Goal: Check status: Check status

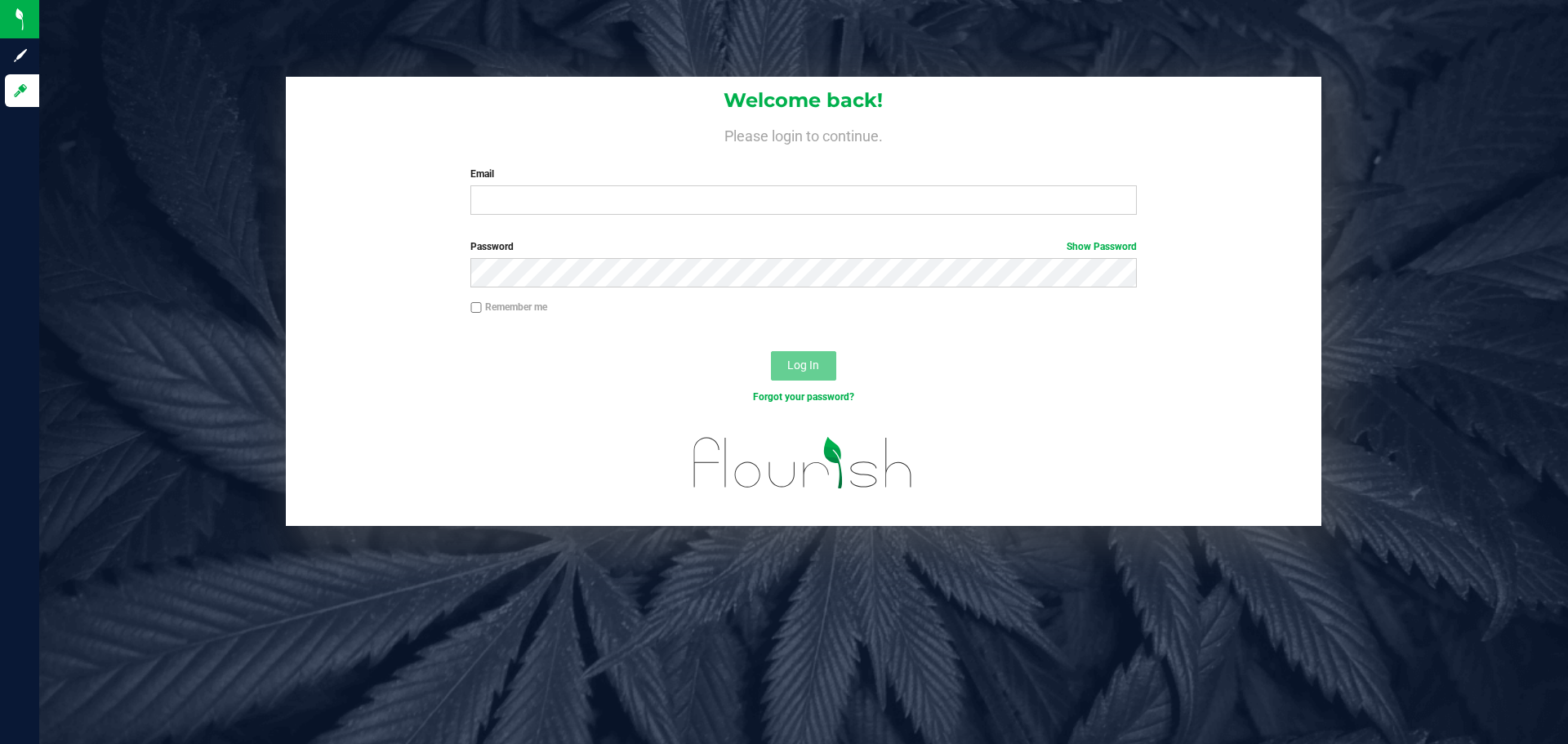
click at [1019, 226] on div "Welcome back! Please login to continue. Email Required Please format your email…" at bounding box center [804, 152] width 1035 height 151
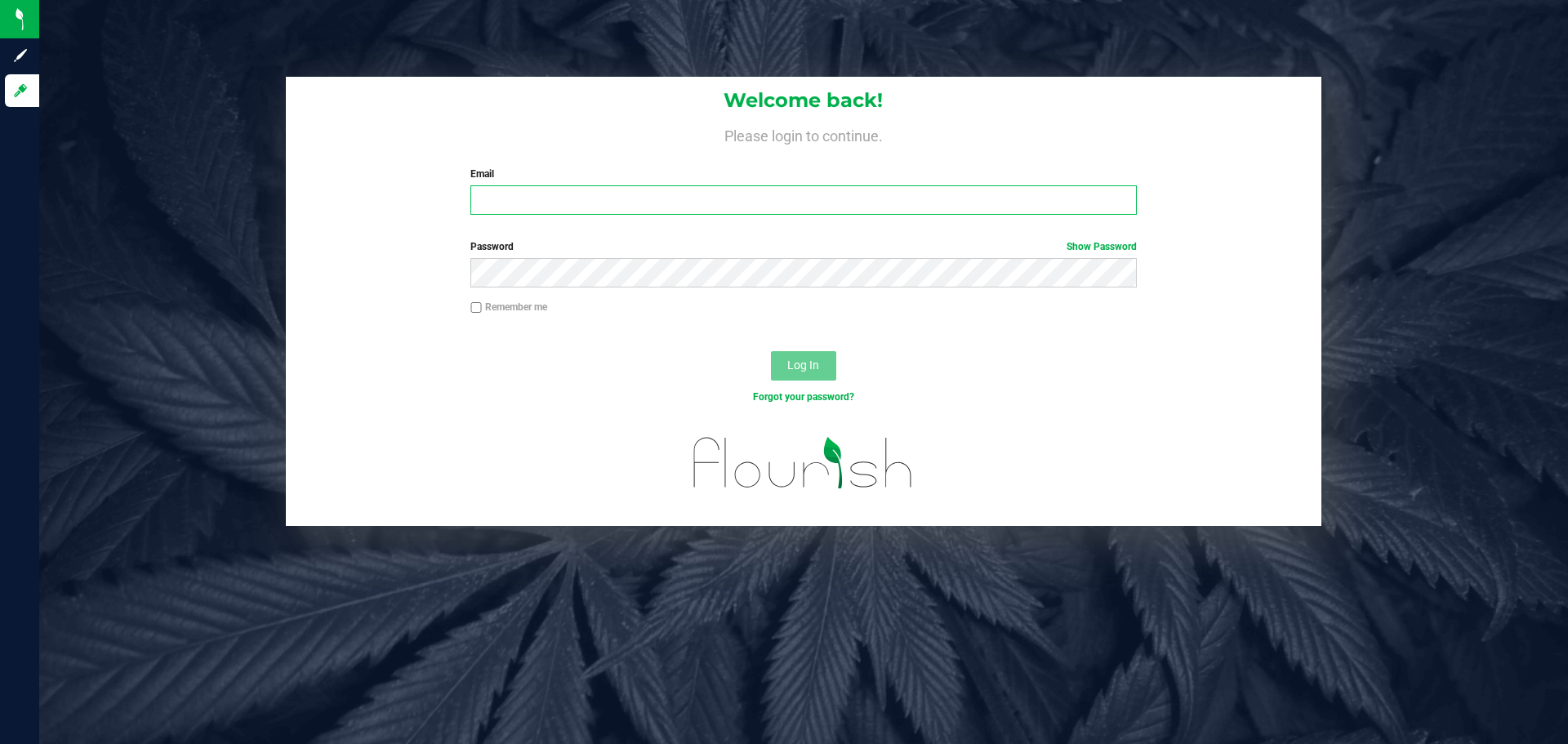
click at [1008, 196] on input "Email" at bounding box center [803, 200] width 665 height 29
type input "[EMAIL_ADDRESS][DOMAIN_NAME]"
click at [771, 351] on button "Log In" at bounding box center [804, 365] width 66 height 29
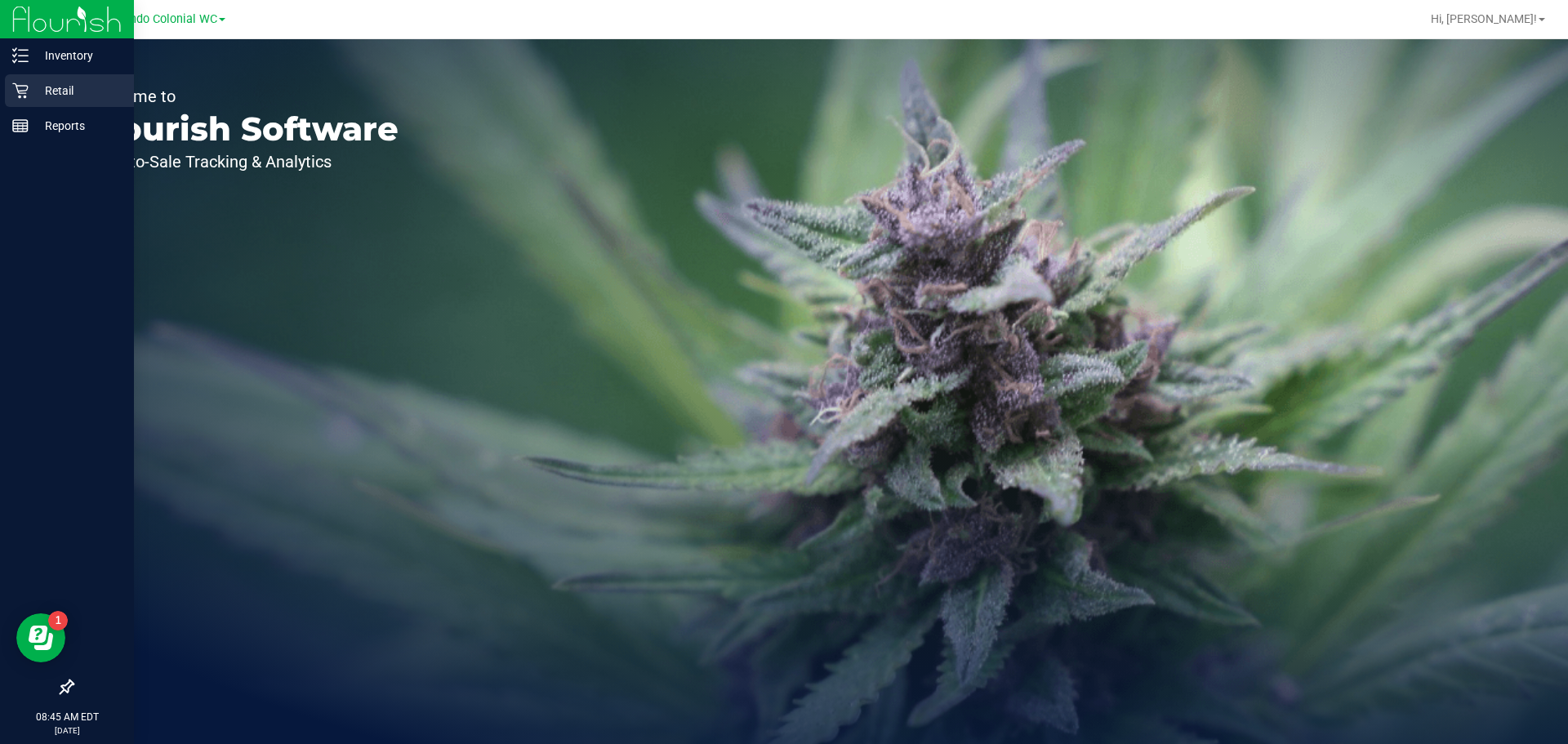
click at [44, 83] on p "Retail" at bounding box center [77, 91] width 98 height 20
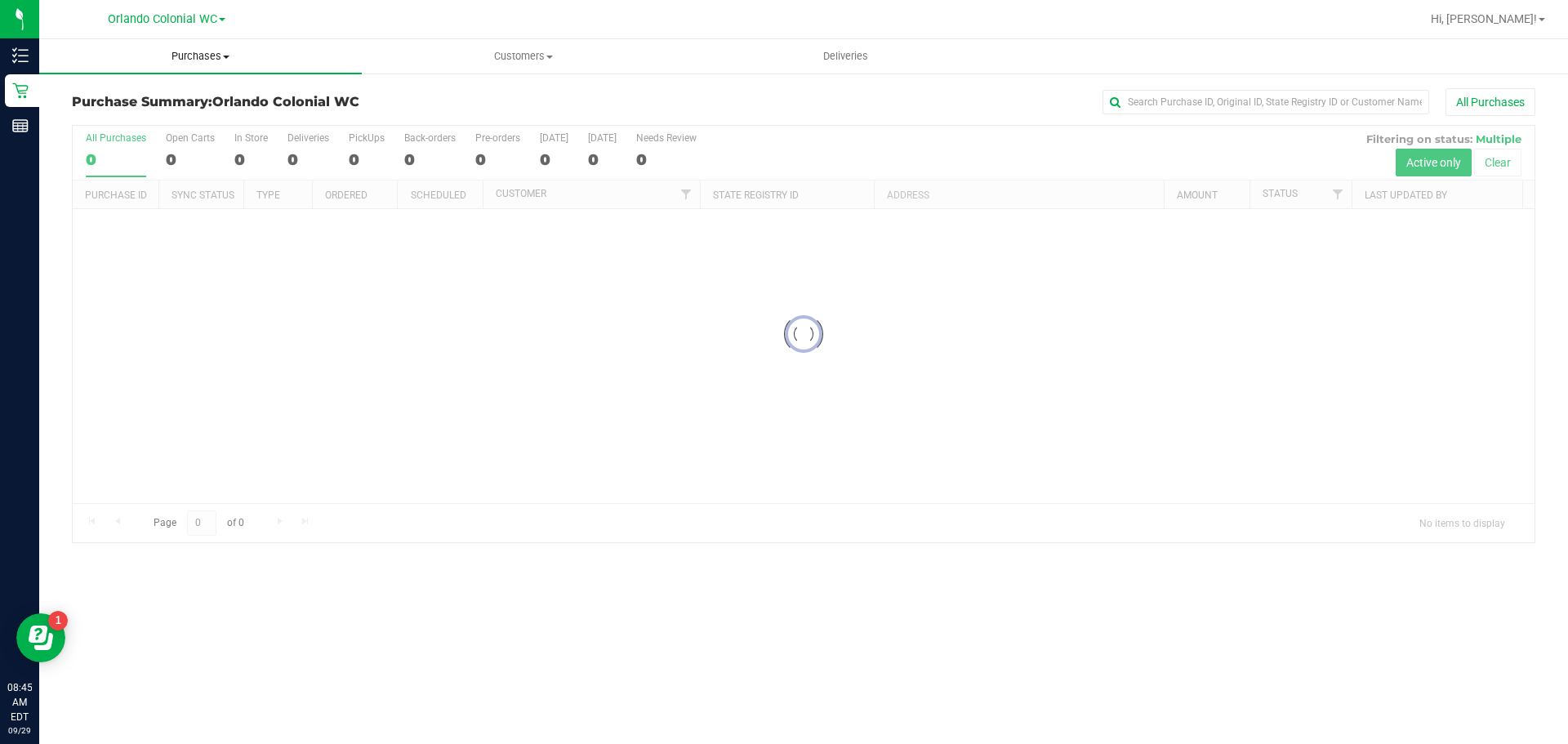
click at [218, 56] on span "Purchases" at bounding box center [200, 56] width 322 height 15
click at [178, 123] on li "Fulfillment" at bounding box center [200, 118] width 322 height 20
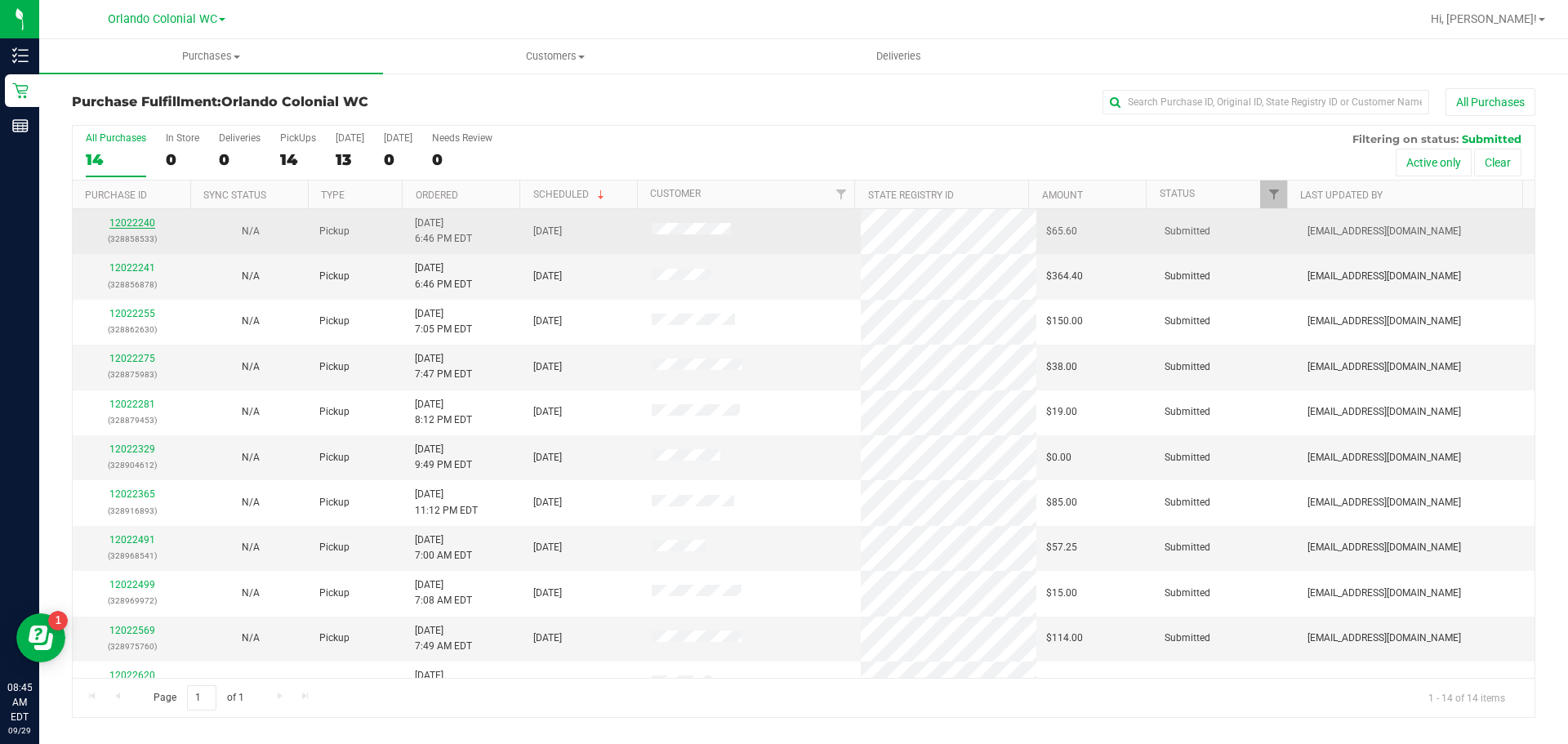
click at [130, 227] on link "12022240" at bounding box center [131, 223] width 45 height 12
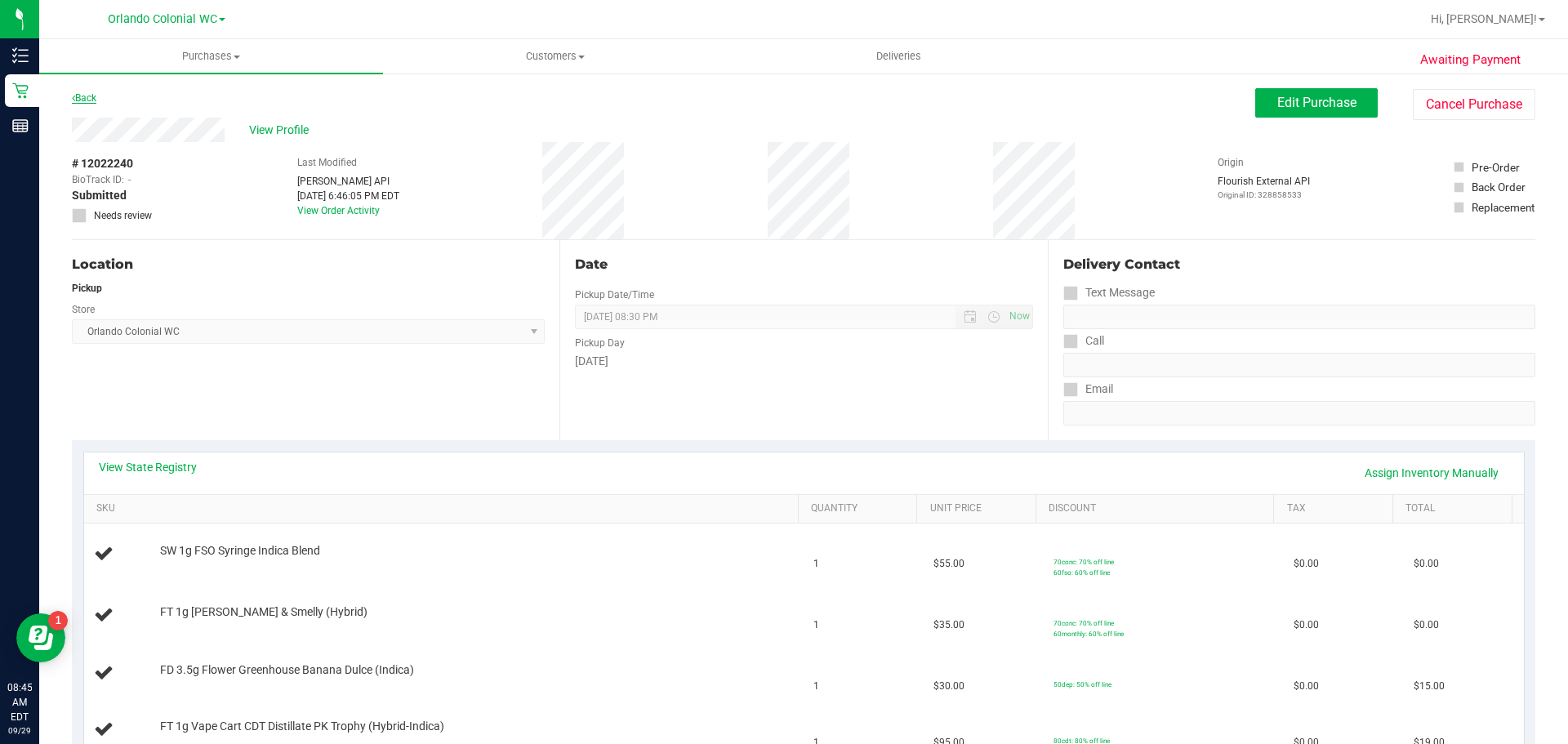
click at [93, 103] on link "Back" at bounding box center [84, 98] width 25 height 12
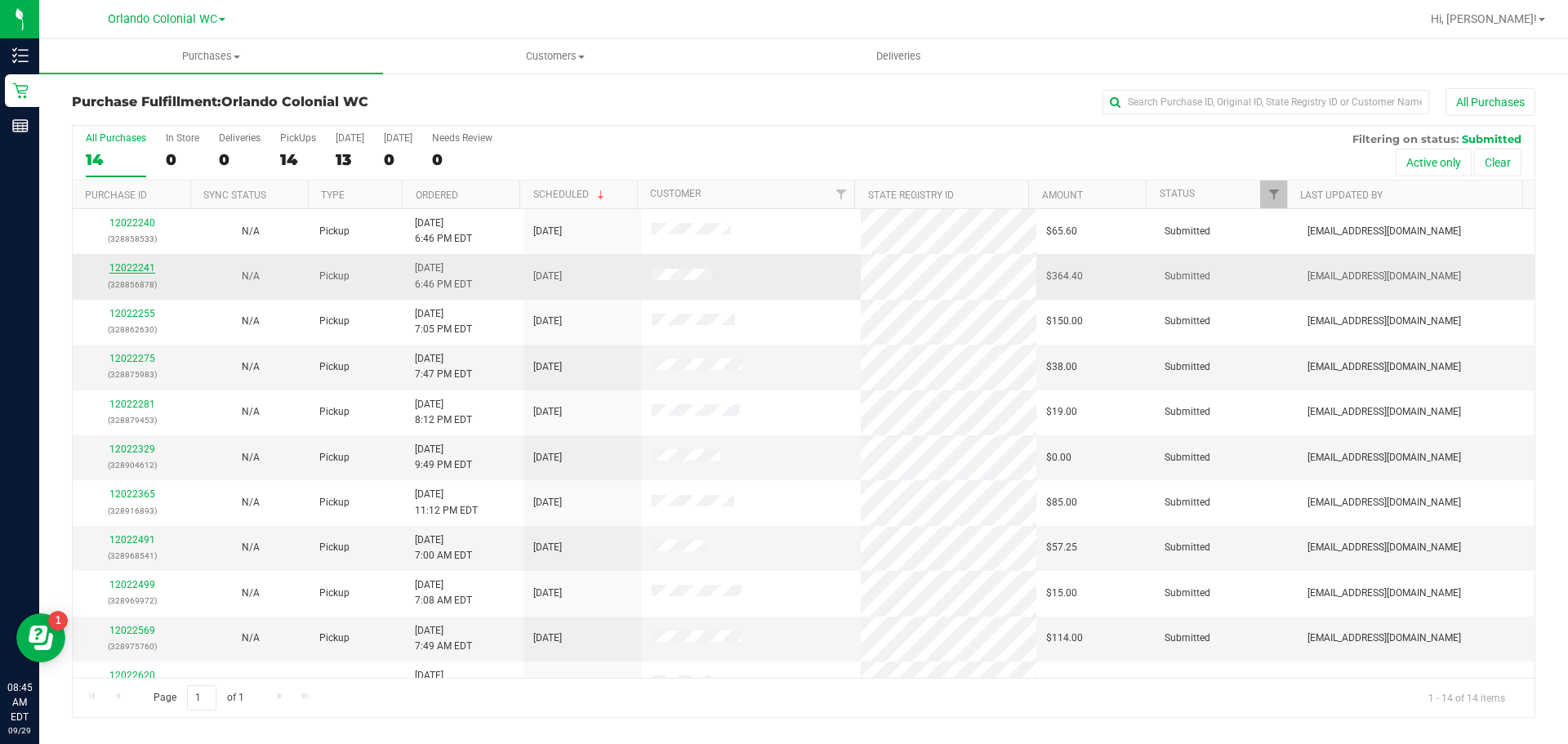
click at [150, 270] on link "12022241" at bounding box center [131, 267] width 45 height 12
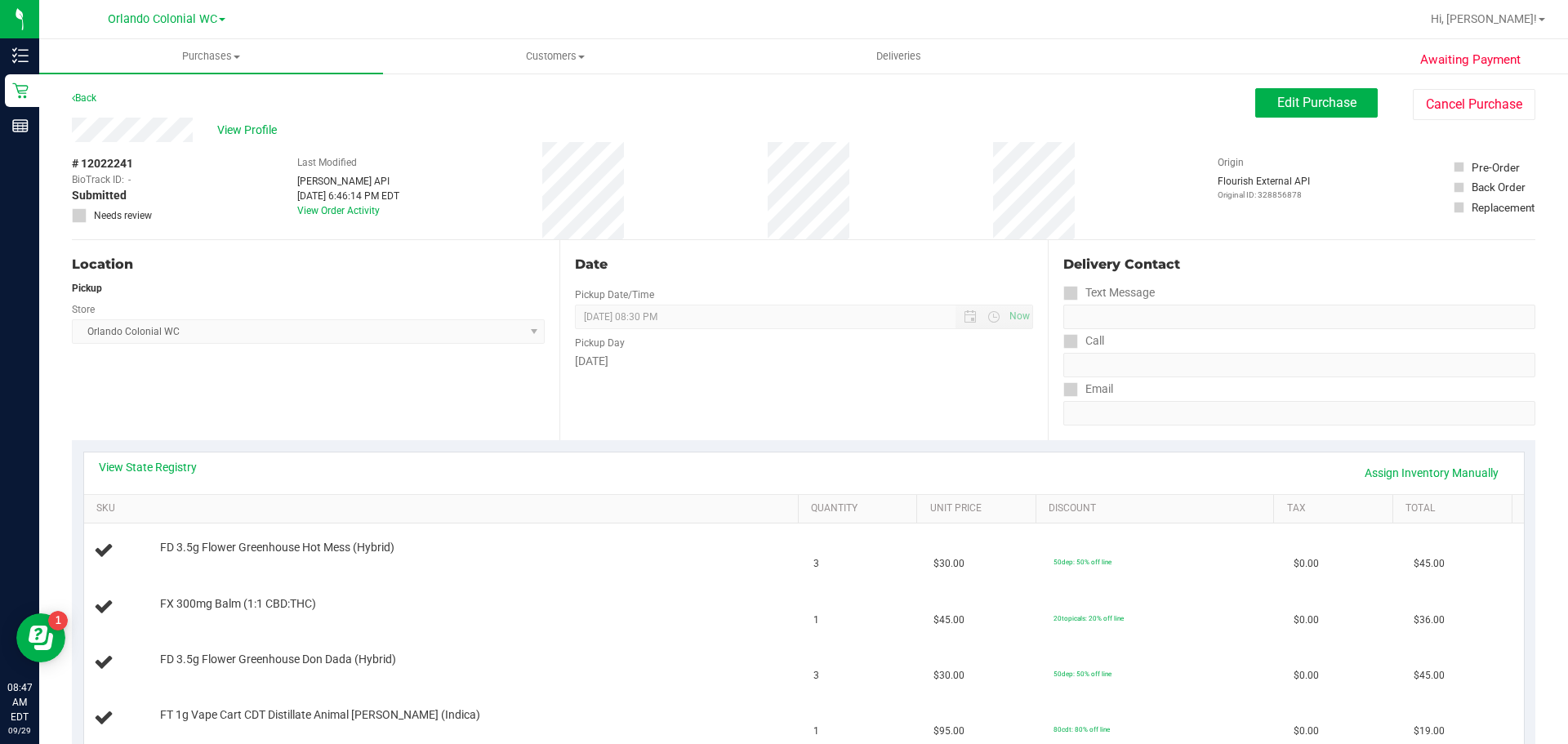
click at [89, 91] on div "Back" at bounding box center [84, 98] width 25 height 20
click at [89, 100] on link "Back" at bounding box center [84, 98] width 25 height 12
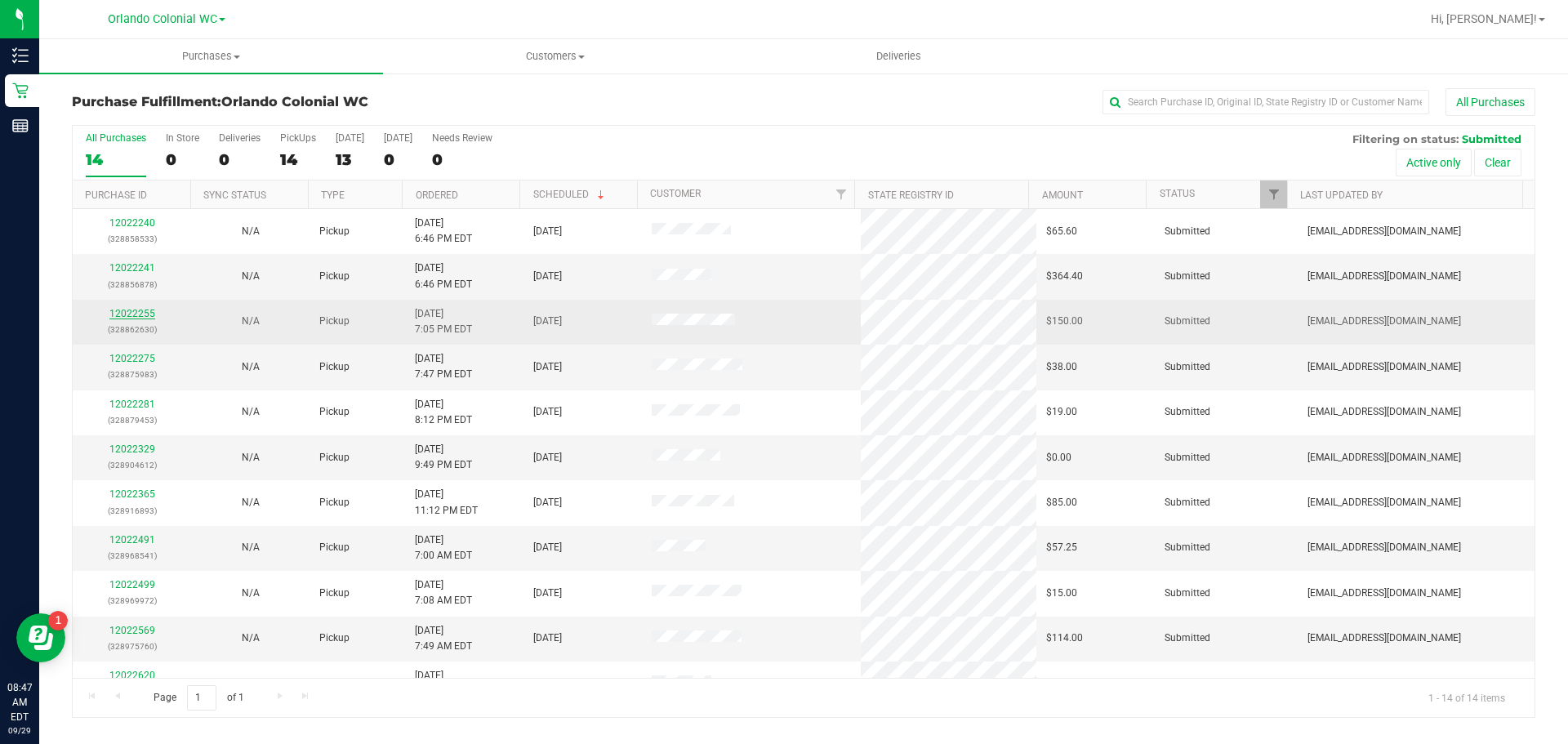
click at [120, 313] on link "12022255" at bounding box center [131, 313] width 45 height 12
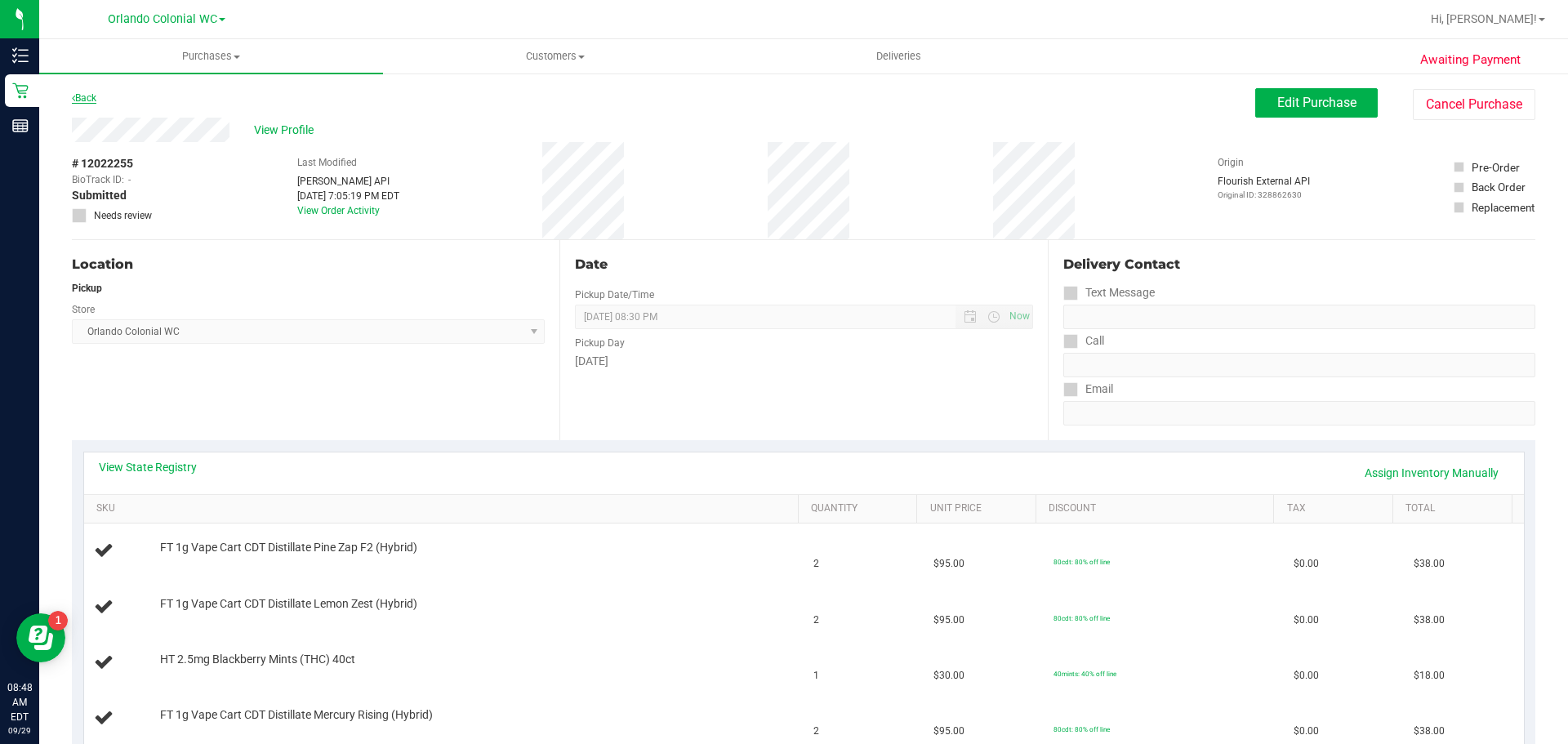
click at [86, 99] on link "Back" at bounding box center [84, 98] width 25 height 12
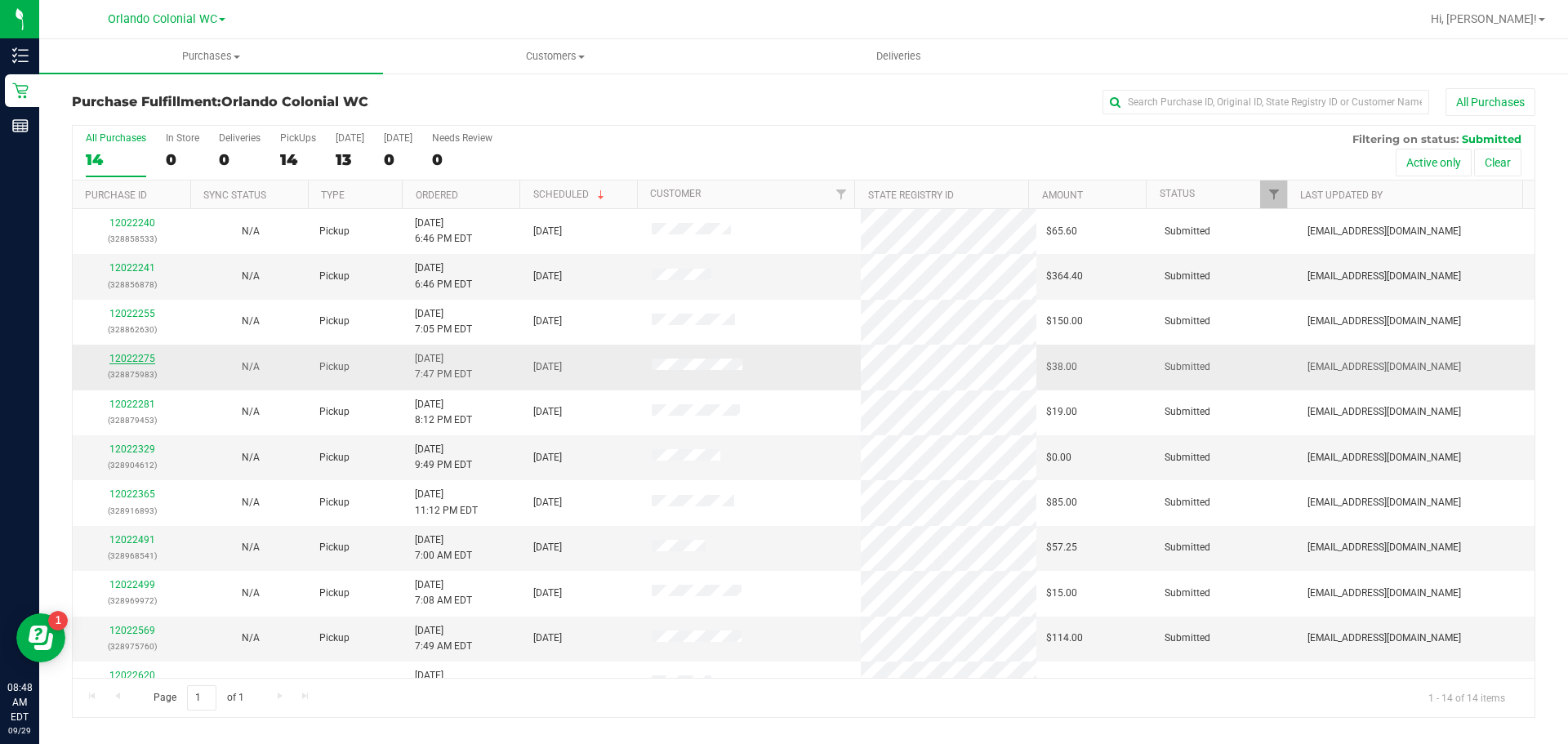
click at [131, 360] on link "12022275" at bounding box center [131, 358] width 45 height 12
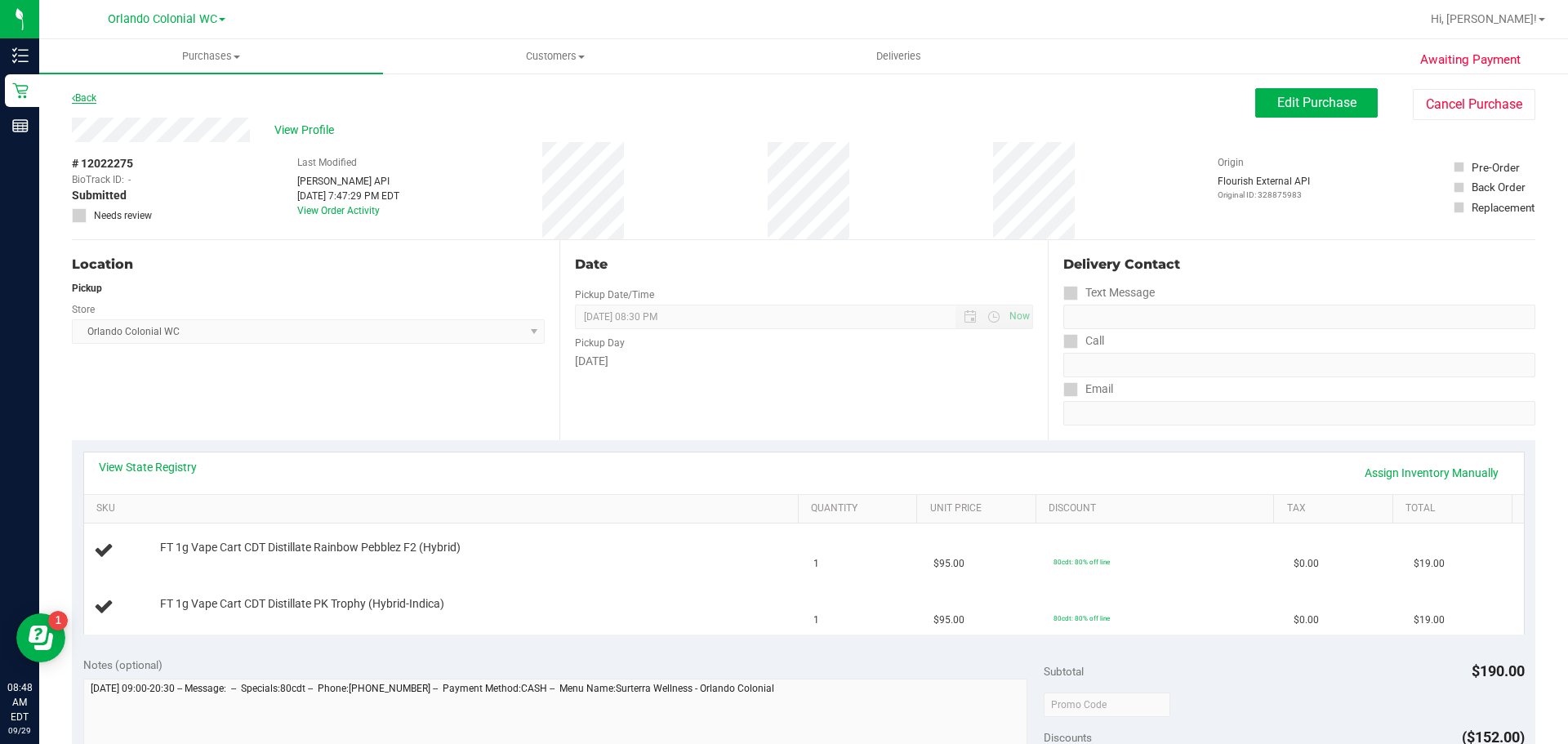
click at [86, 94] on link "Back" at bounding box center [84, 98] width 25 height 12
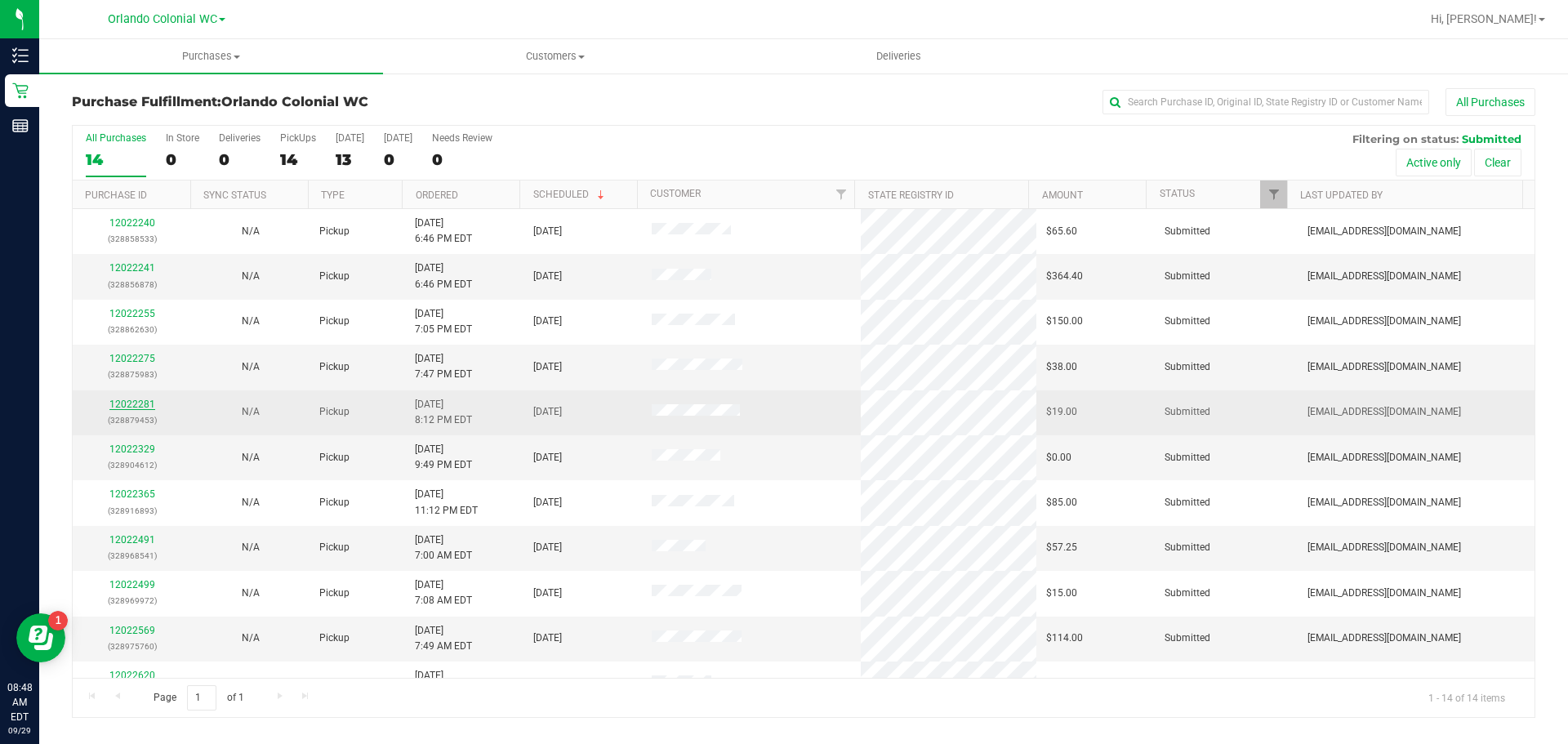
click at [136, 400] on link "12022281" at bounding box center [131, 404] width 45 height 12
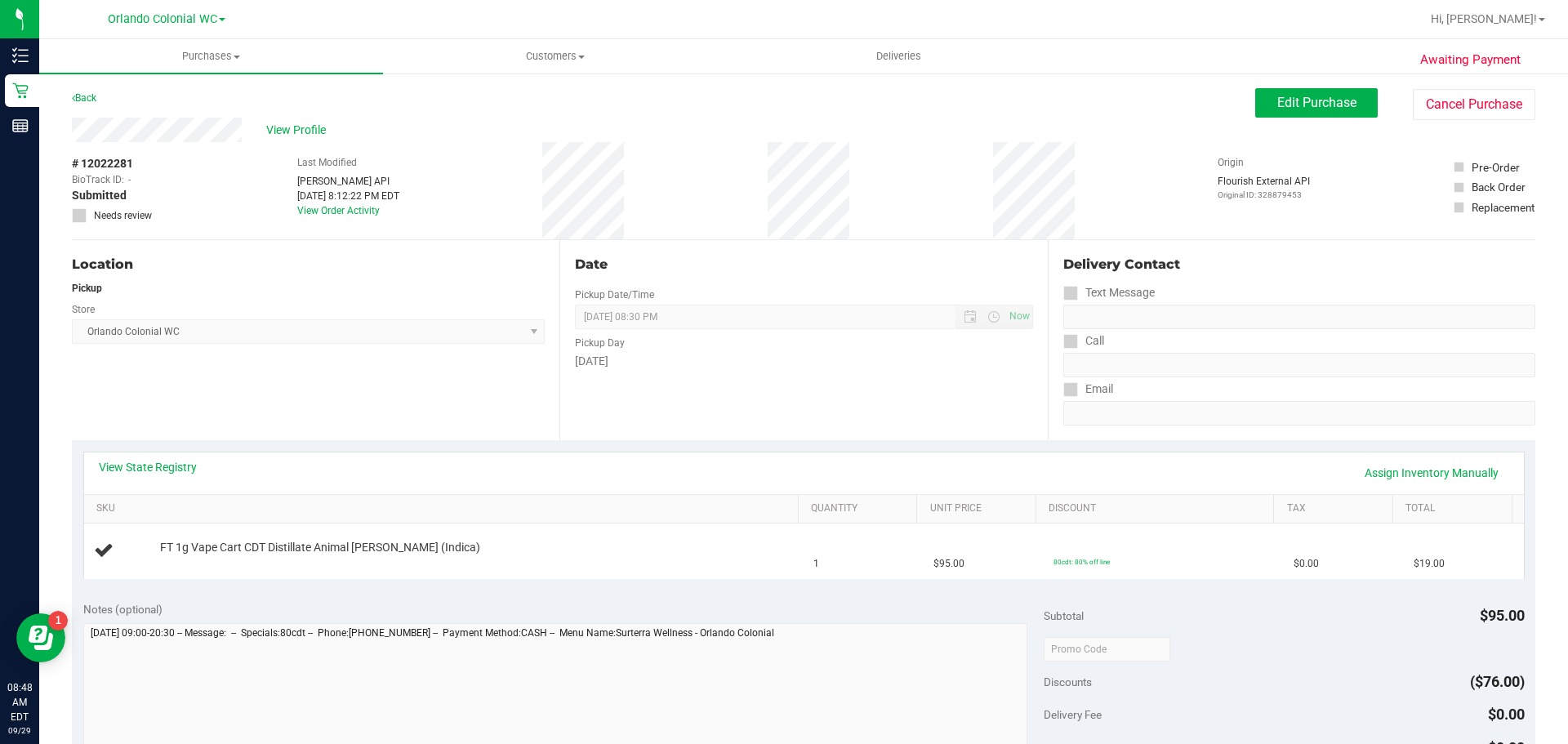
click at [85, 91] on div "Back" at bounding box center [84, 98] width 25 height 20
click at [87, 97] on link "Back" at bounding box center [84, 98] width 25 height 12
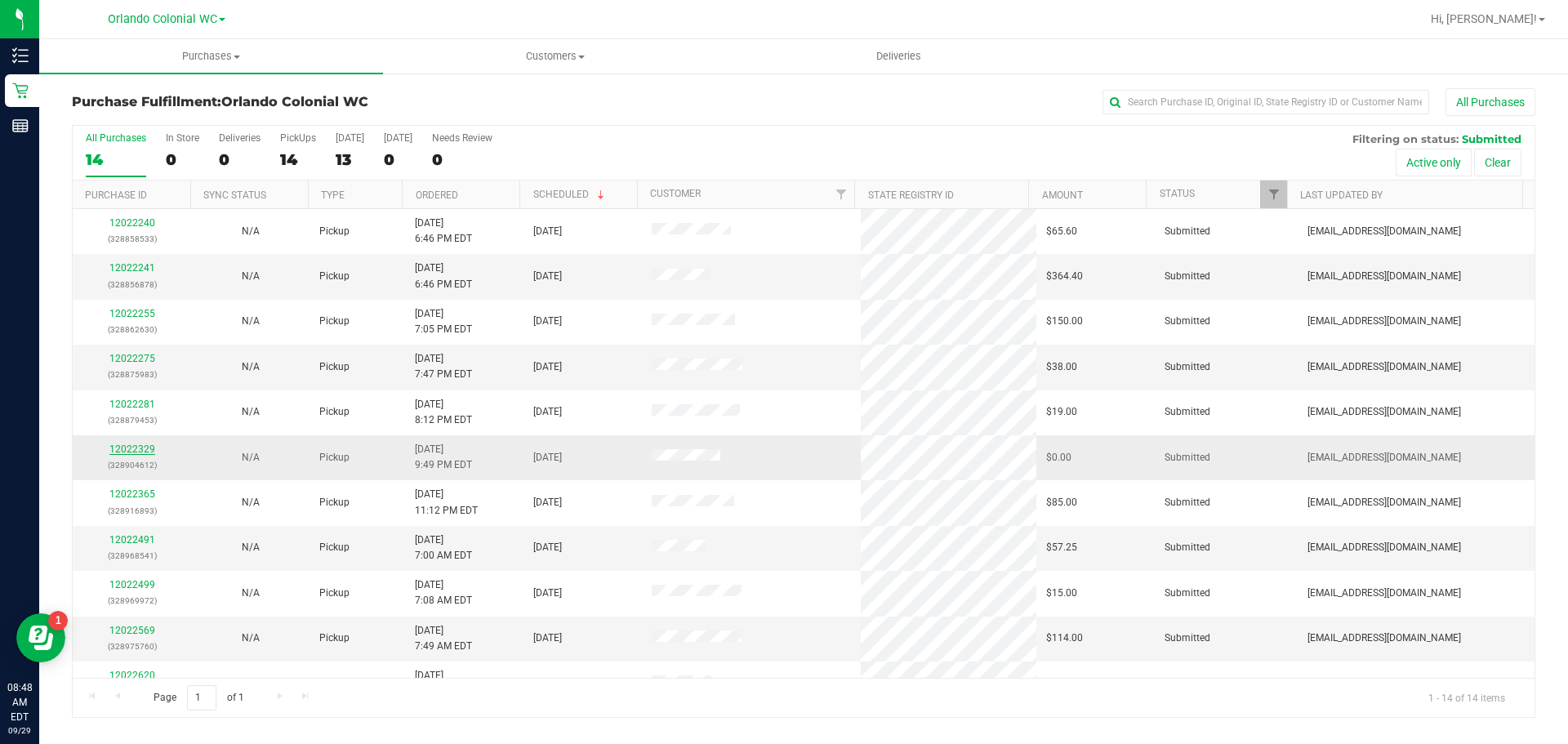
click at [139, 447] on link "12022329" at bounding box center [131, 448] width 45 height 12
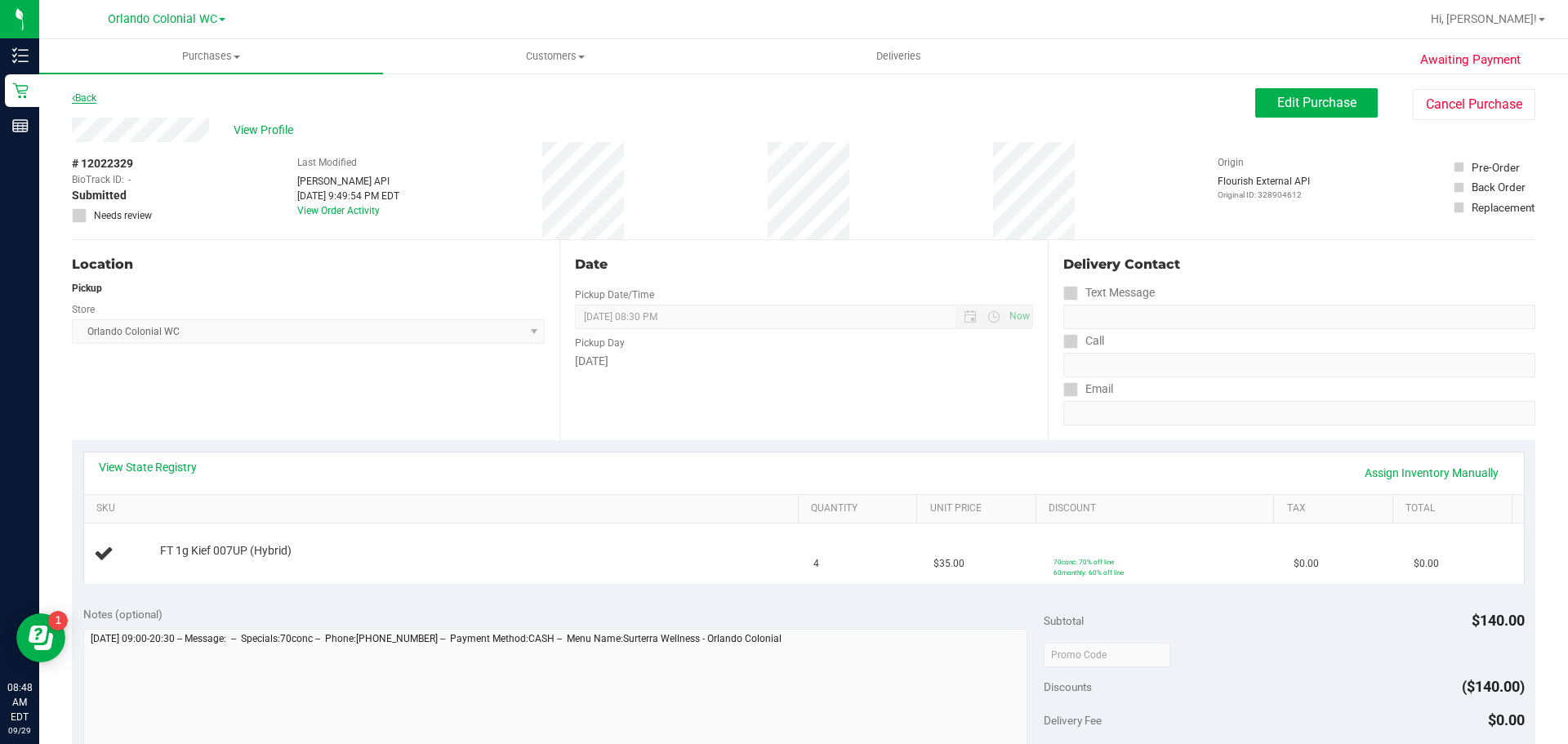
click at [81, 97] on link "Back" at bounding box center [84, 98] width 25 height 12
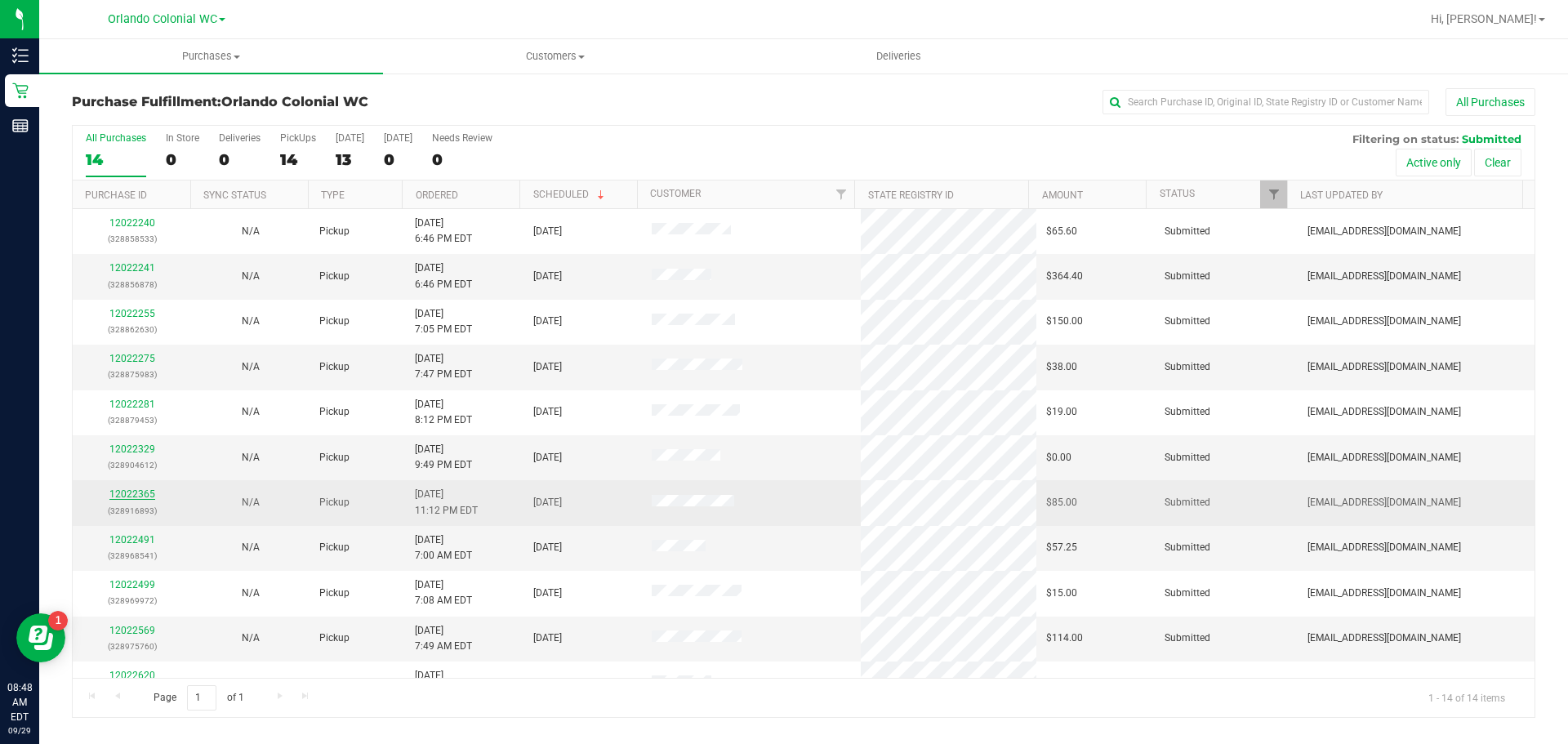
click at [135, 496] on link "12022365" at bounding box center [131, 494] width 45 height 12
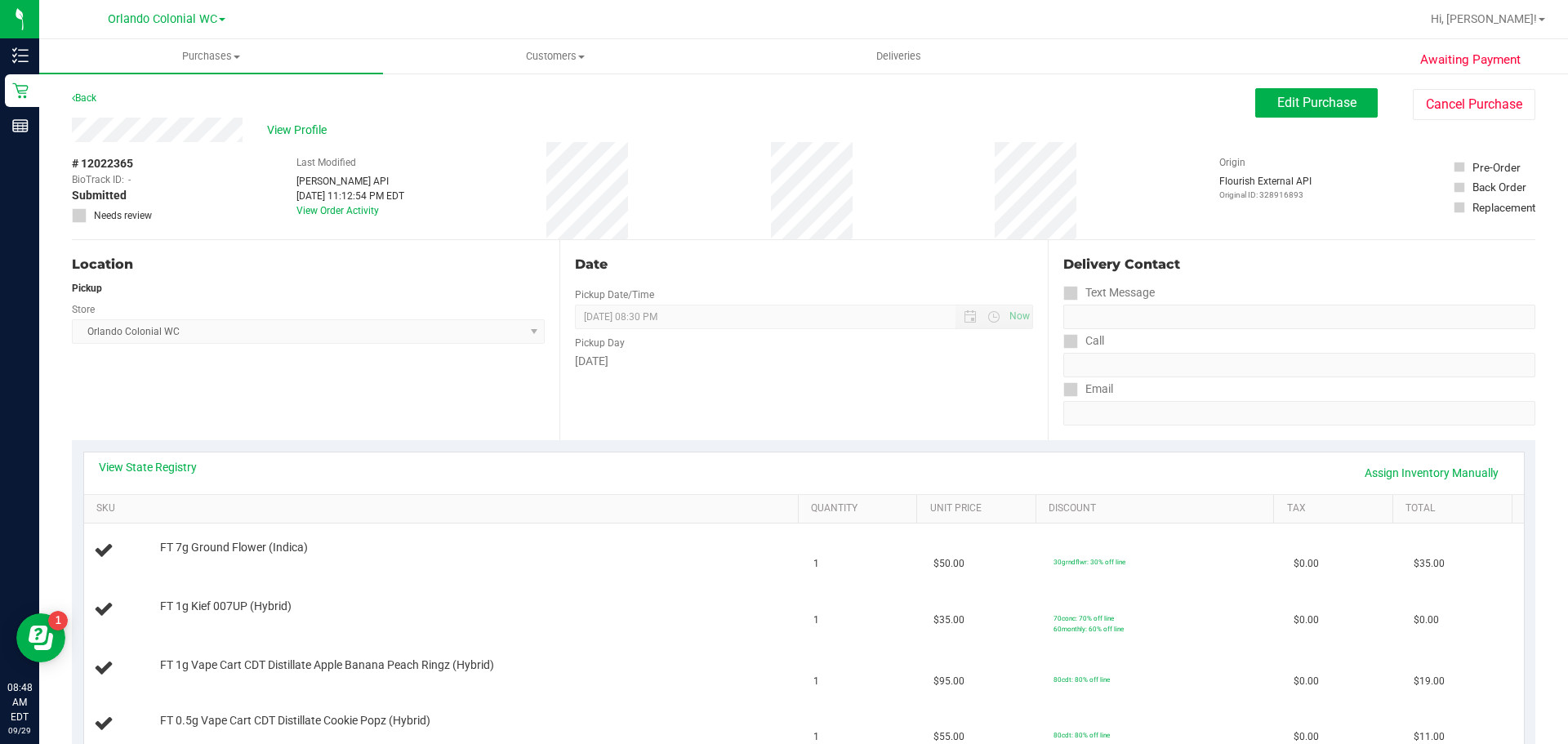
click at [82, 104] on div "Back" at bounding box center [84, 98] width 25 height 20
click at [84, 103] on link "Back" at bounding box center [84, 98] width 25 height 12
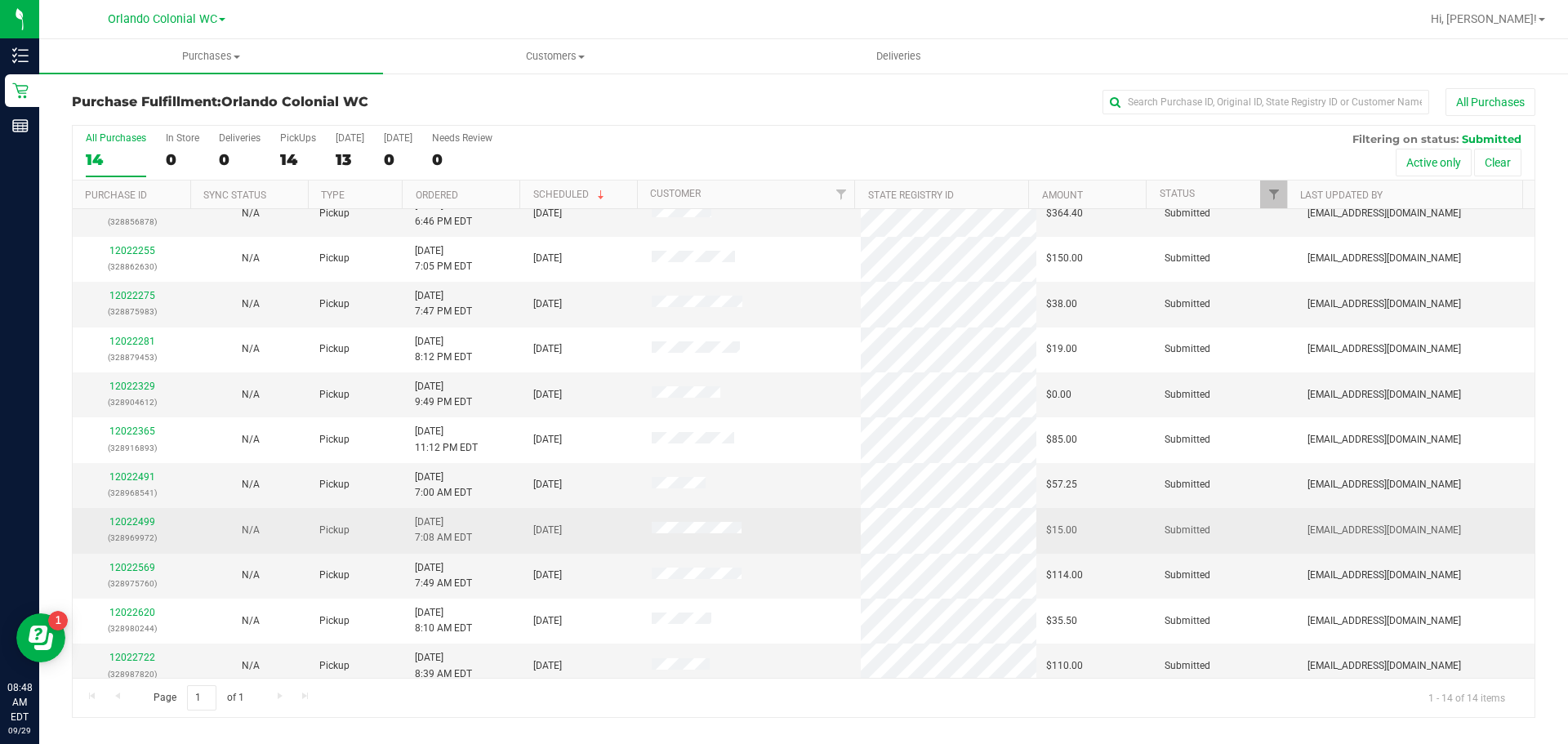
scroll to position [163, 0]
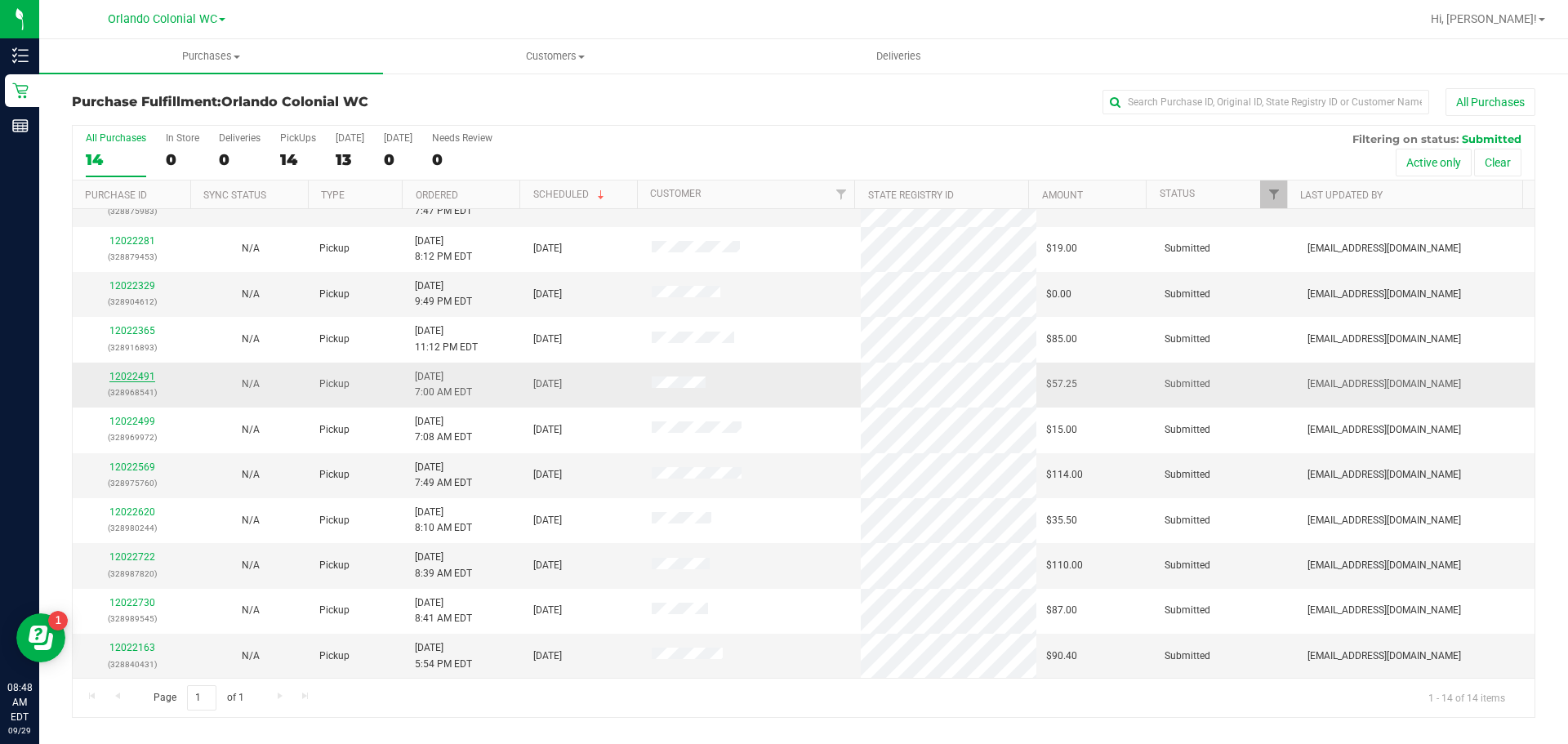
click at [129, 378] on link "12022491" at bounding box center [131, 376] width 45 height 12
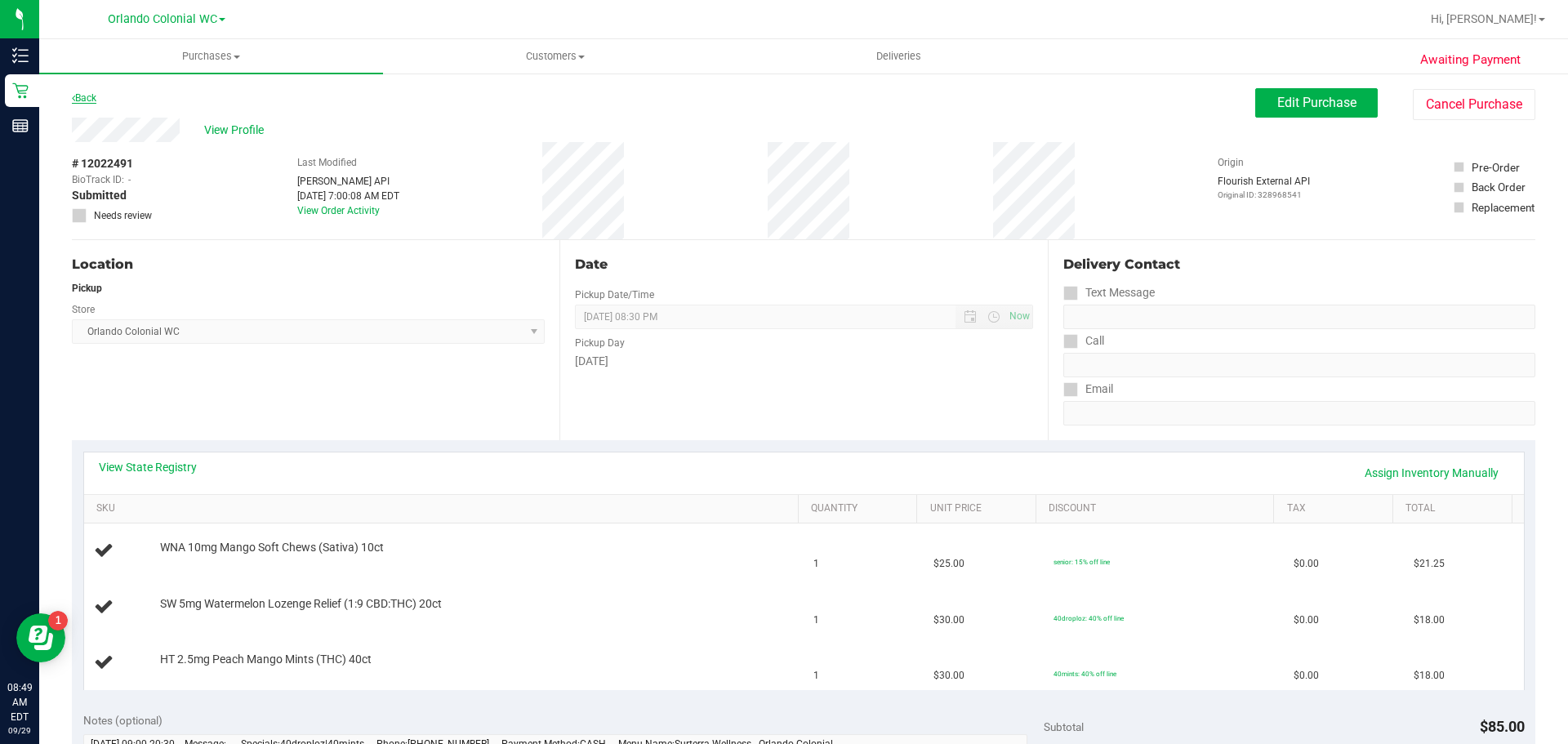
click at [86, 96] on link "Back" at bounding box center [84, 98] width 25 height 12
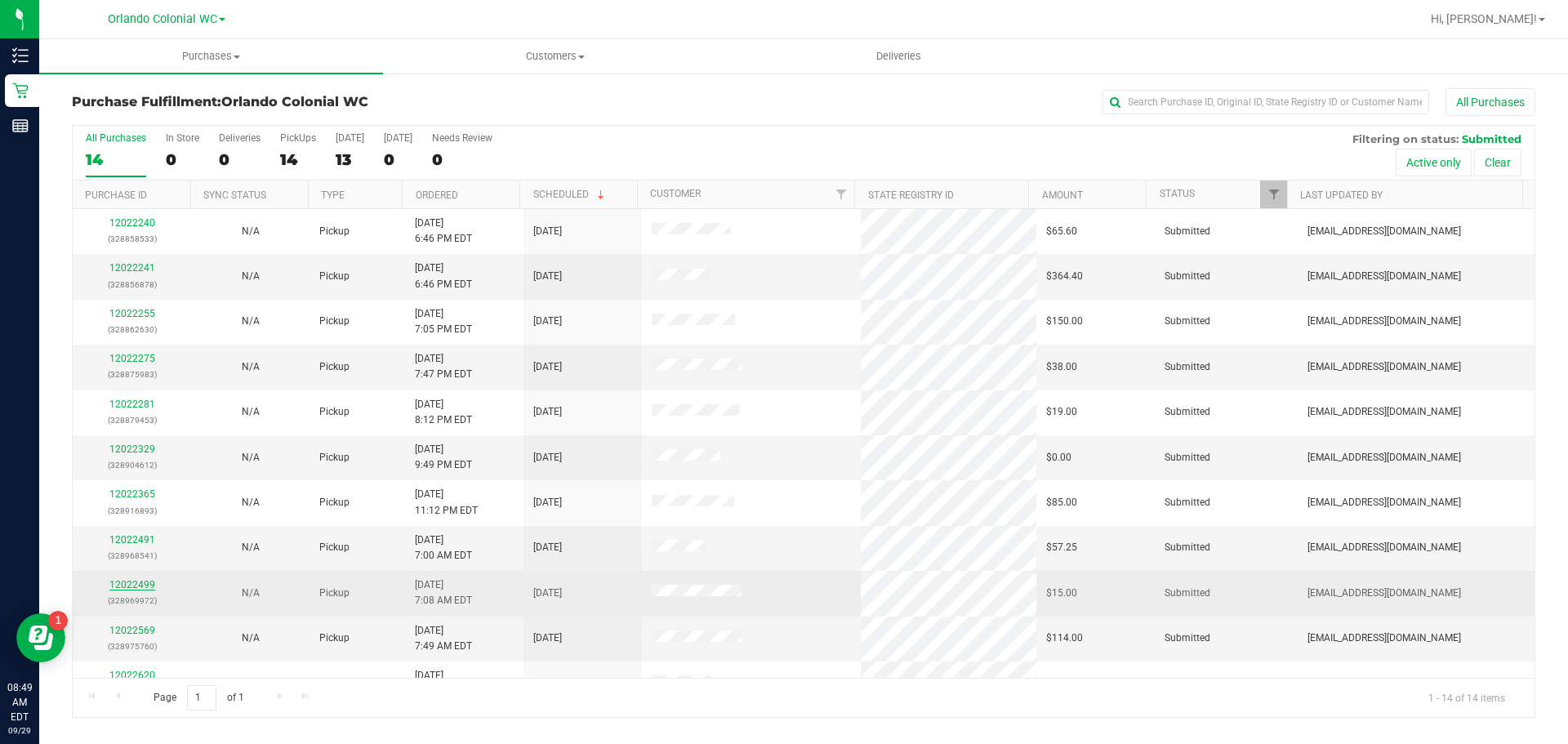
click at [121, 589] on link "12022499" at bounding box center [131, 584] width 45 height 12
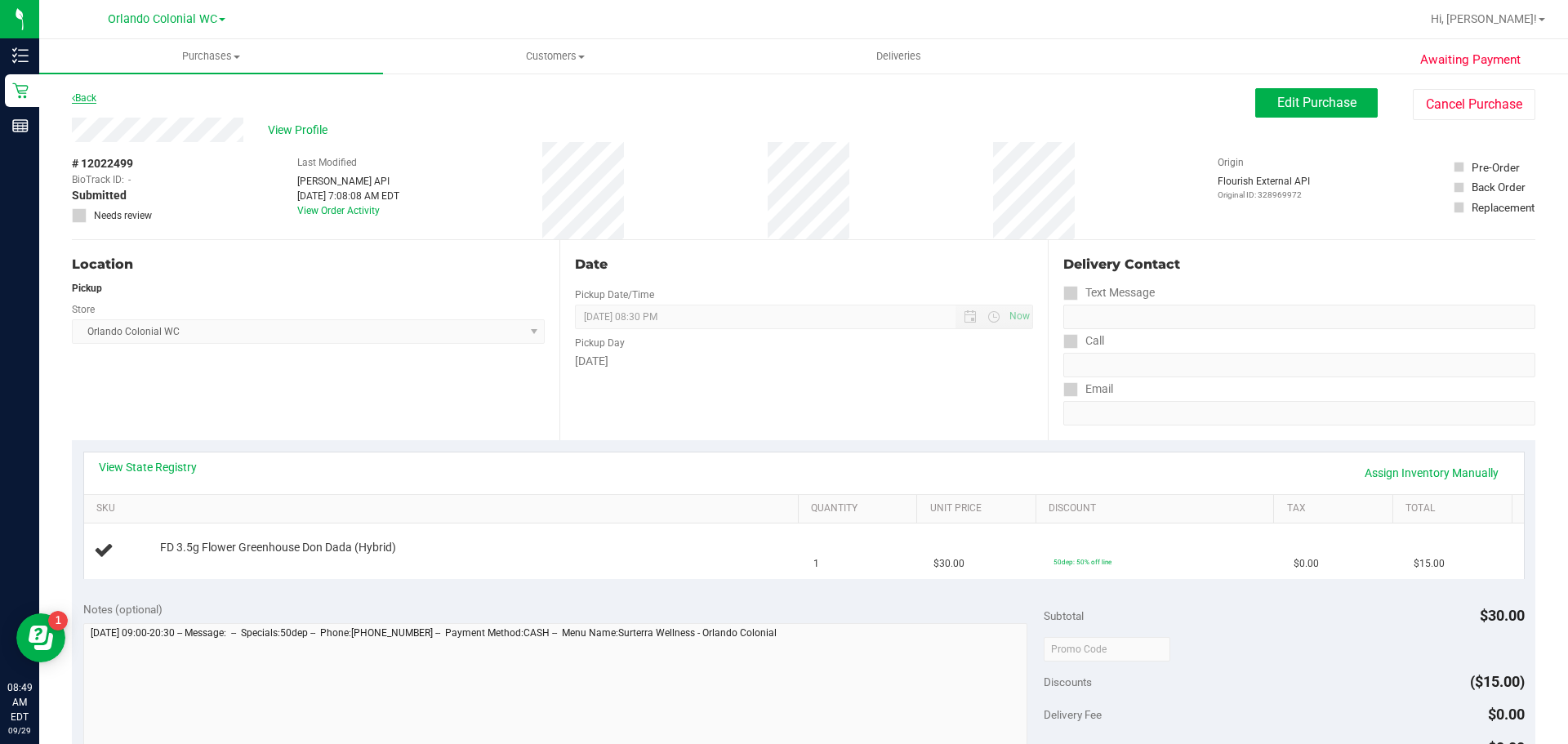
click at [82, 97] on link "Back" at bounding box center [84, 98] width 25 height 12
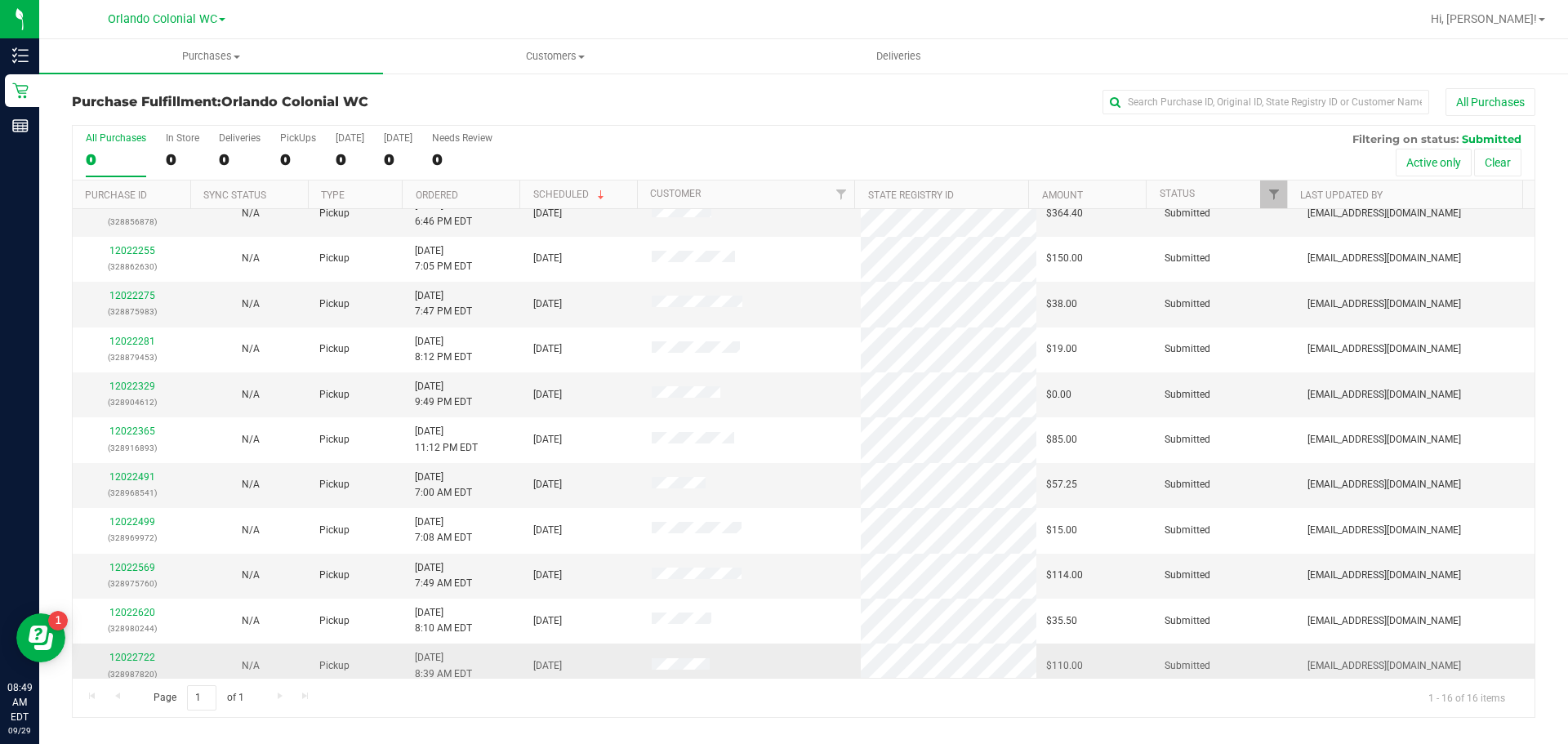
scroll to position [163, 0]
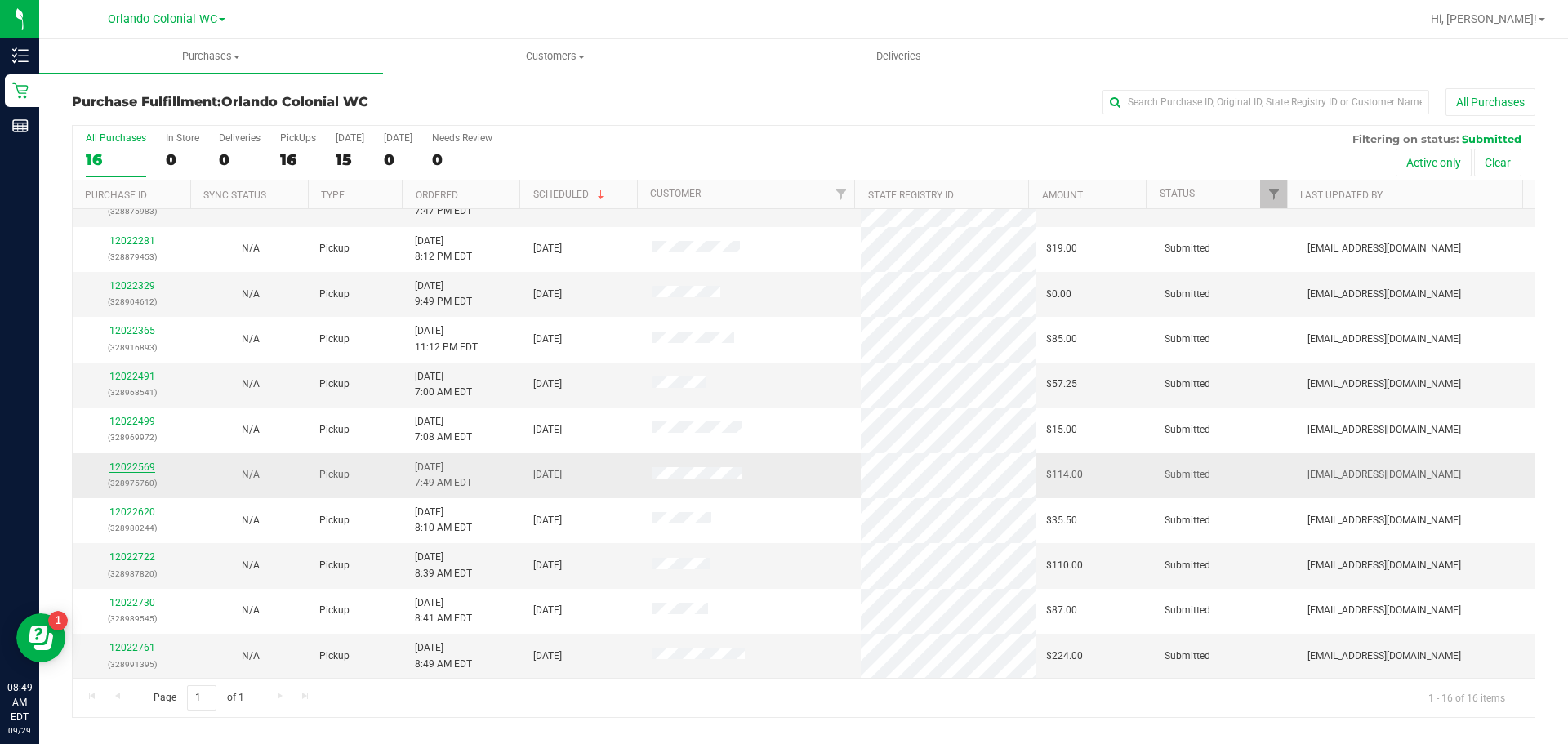
click at [138, 468] on link "12022569" at bounding box center [131, 467] width 45 height 12
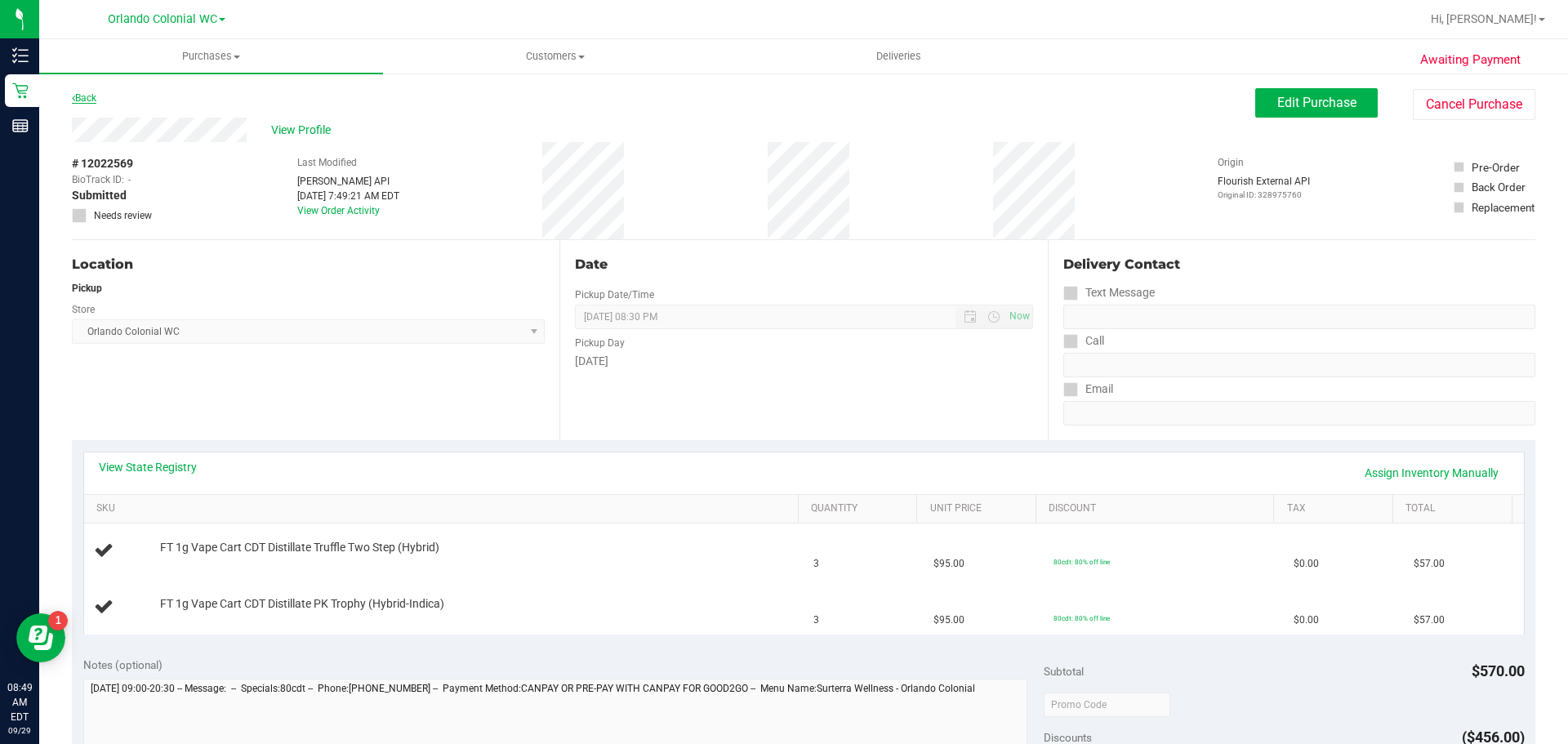
click at [82, 99] on link "Back" at bounding box center [84, 98] width 25 height 12
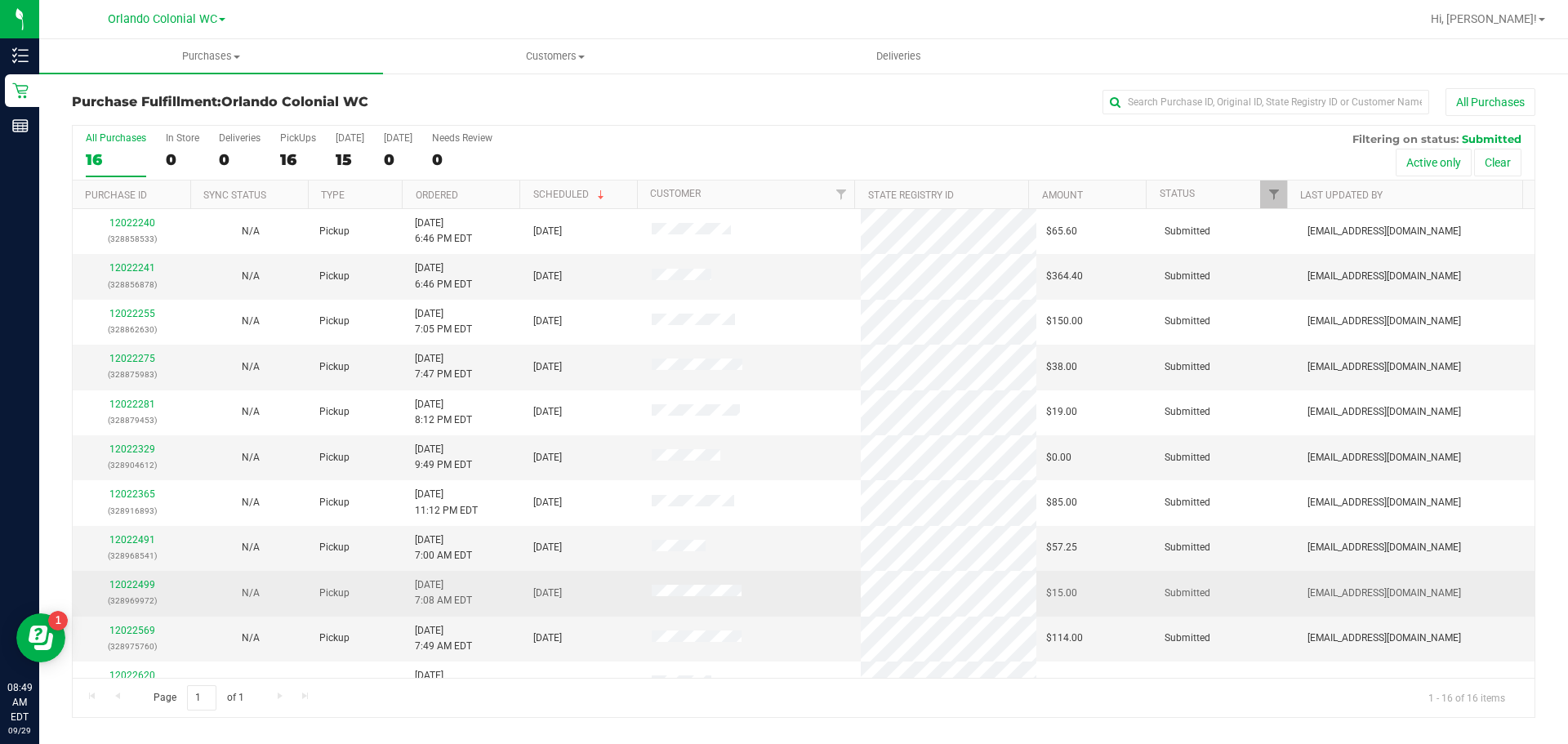
scroll to position [163, 0]
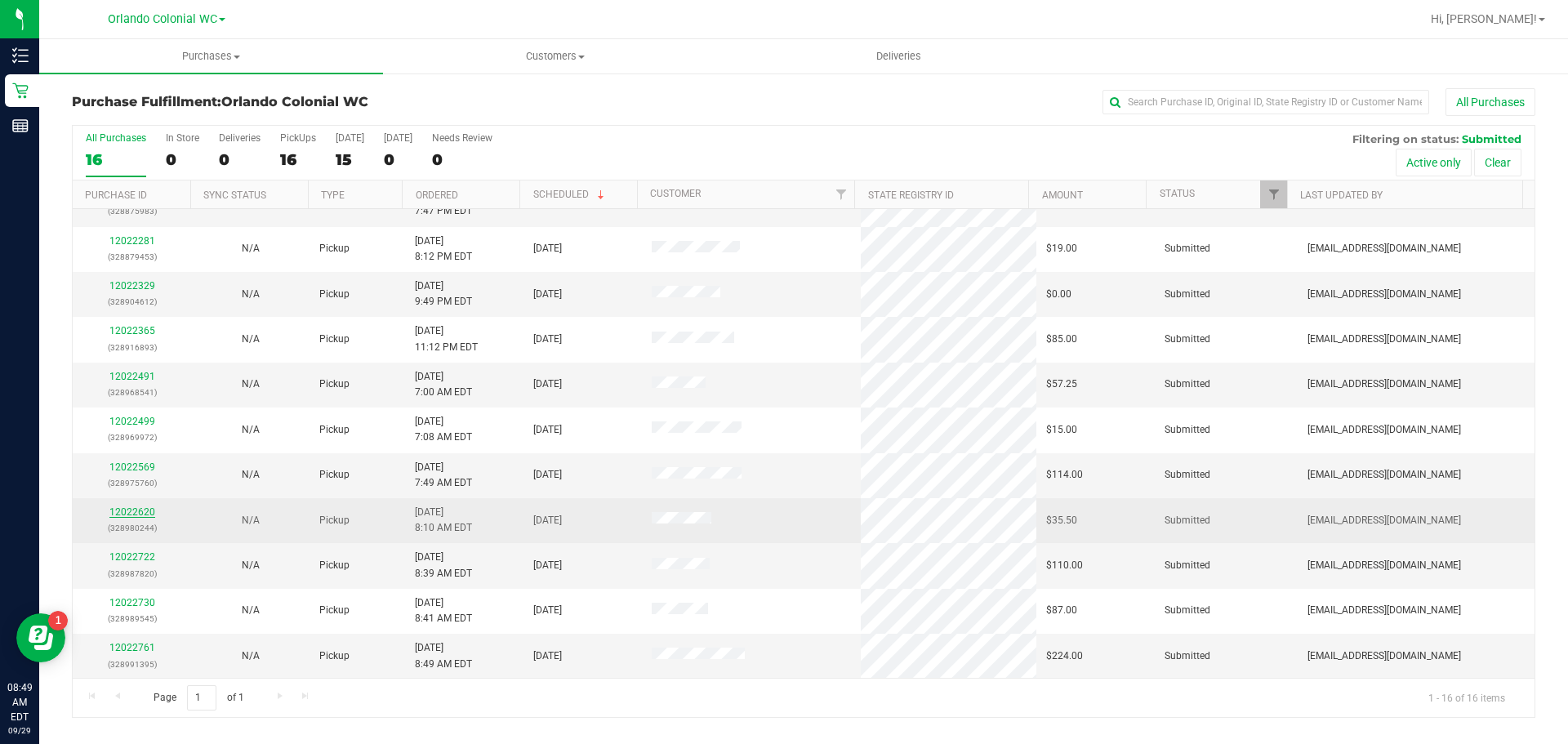
click at [149, 510] on link "12022620" at bounding box center [131, 511] width 45 height 12
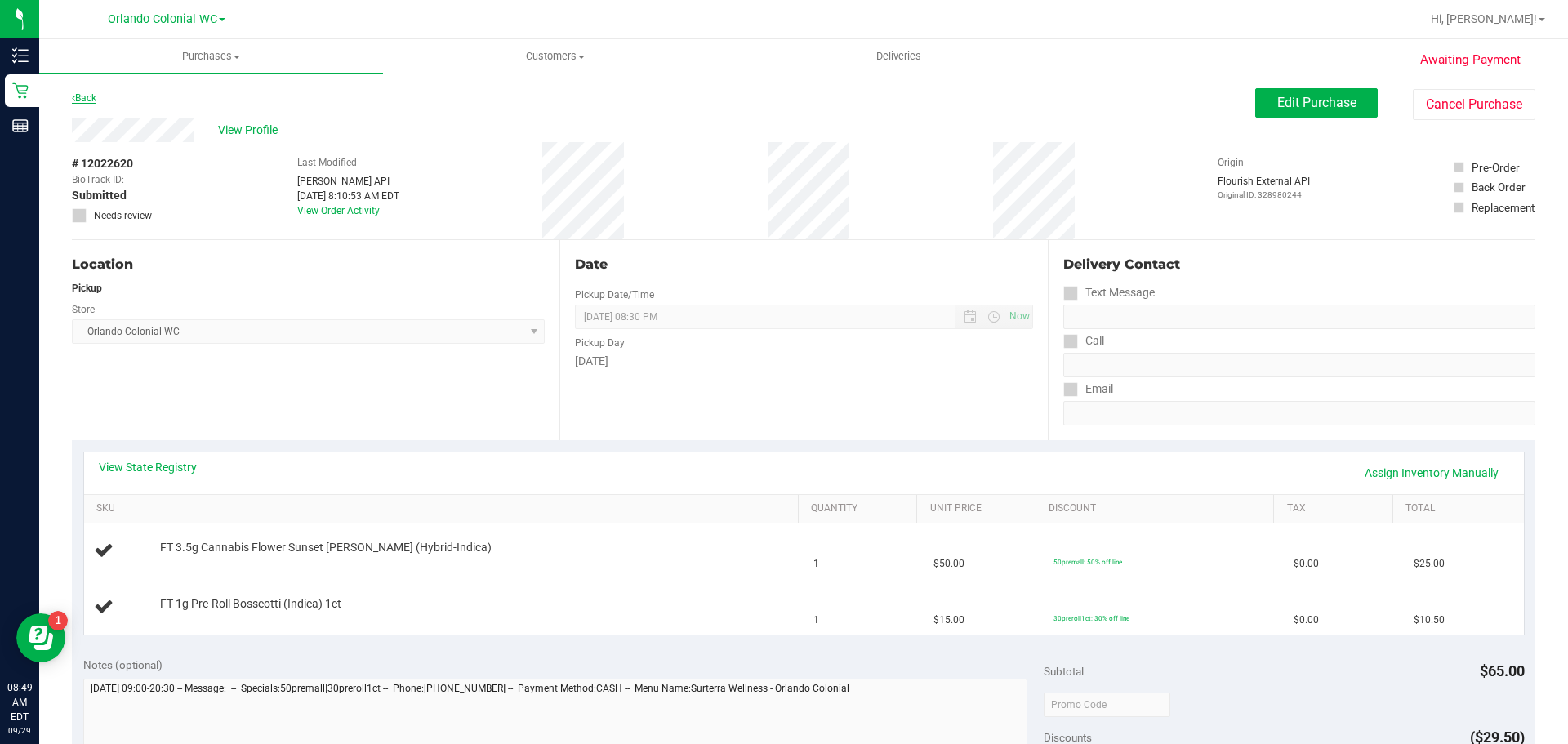
click at [82, 99] on link "Back" at bounding box center [84, 98] width 25 height 12
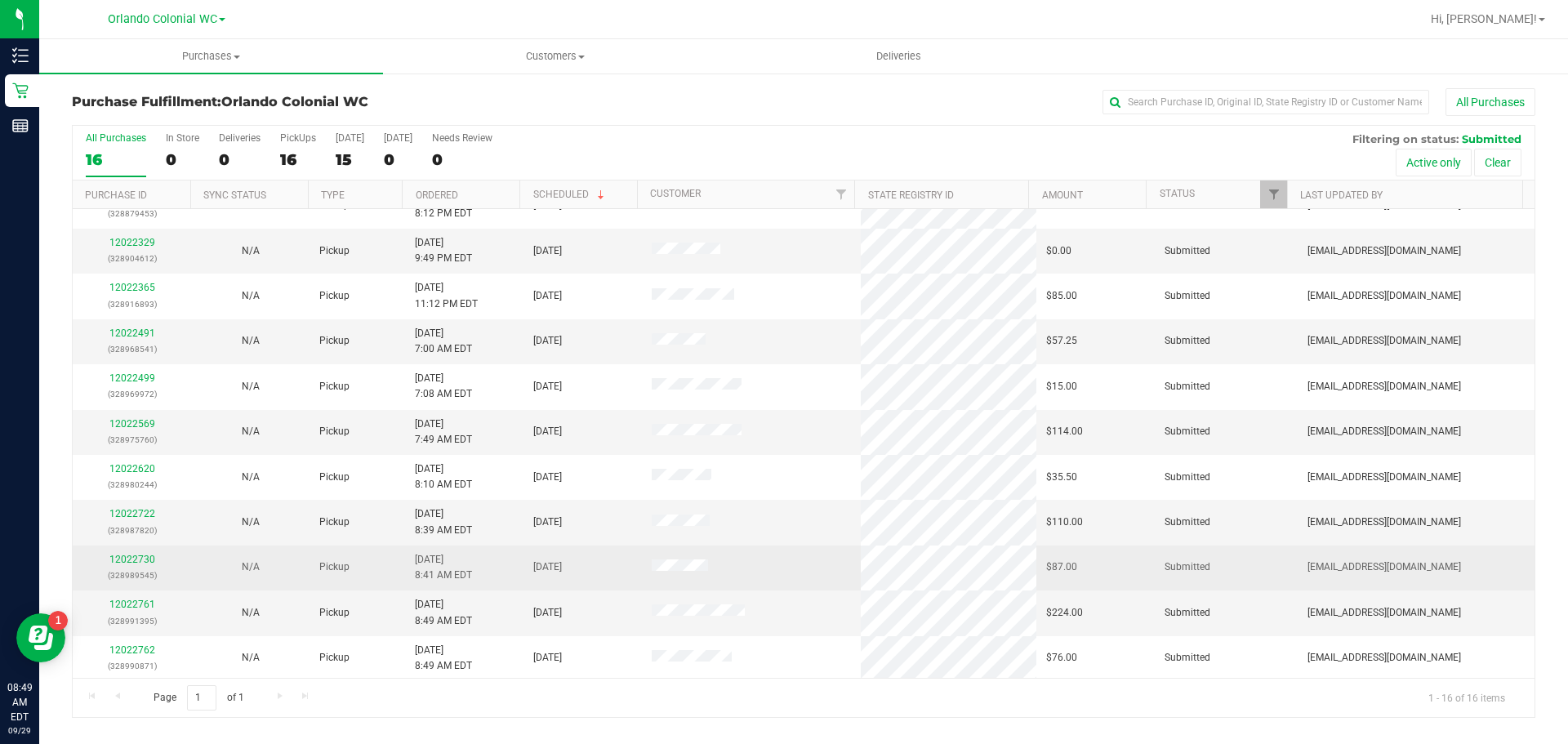
scroll to position [245, 0]
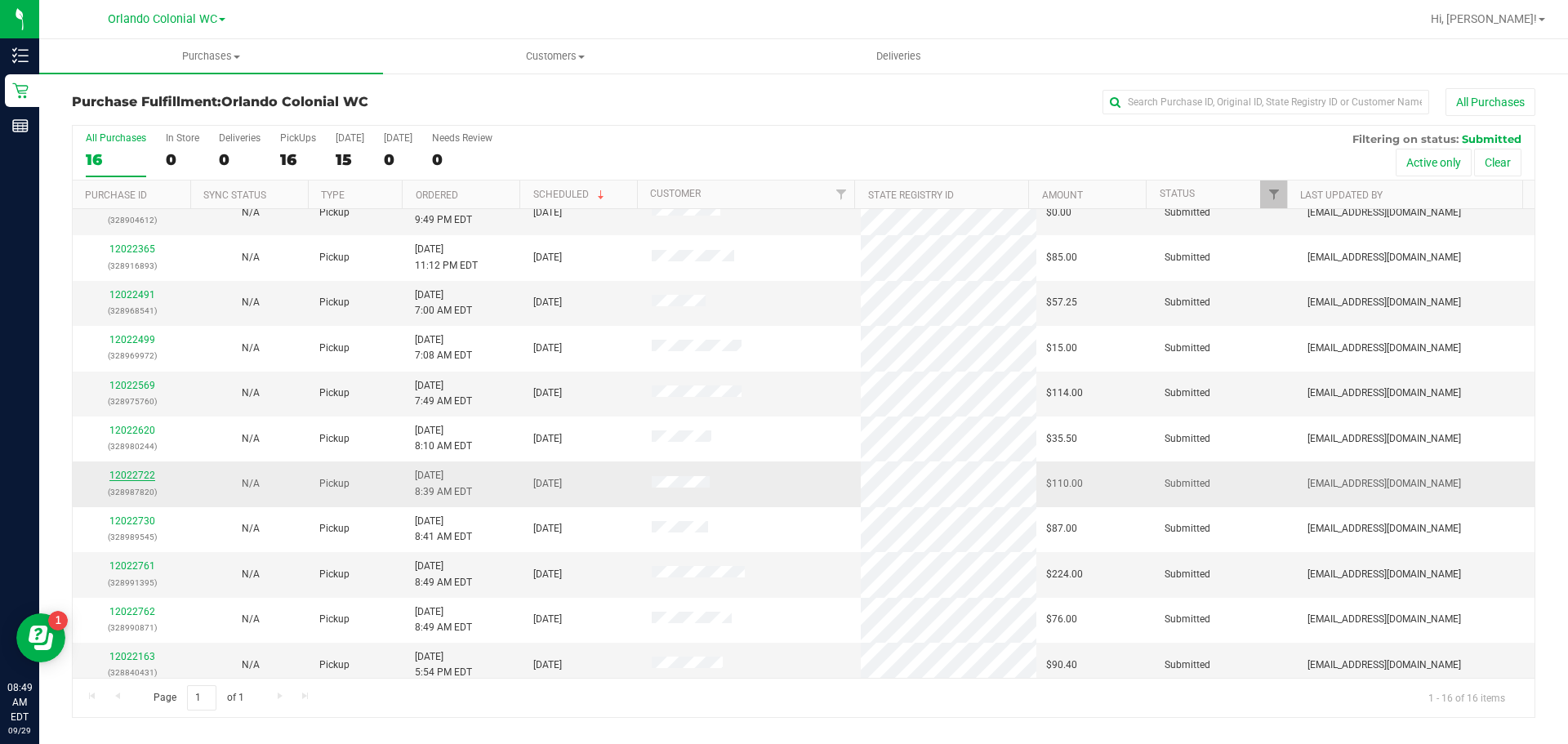
click at [141, 475] on link "12022722" at bounding box center [131, 475] width 45 height 12
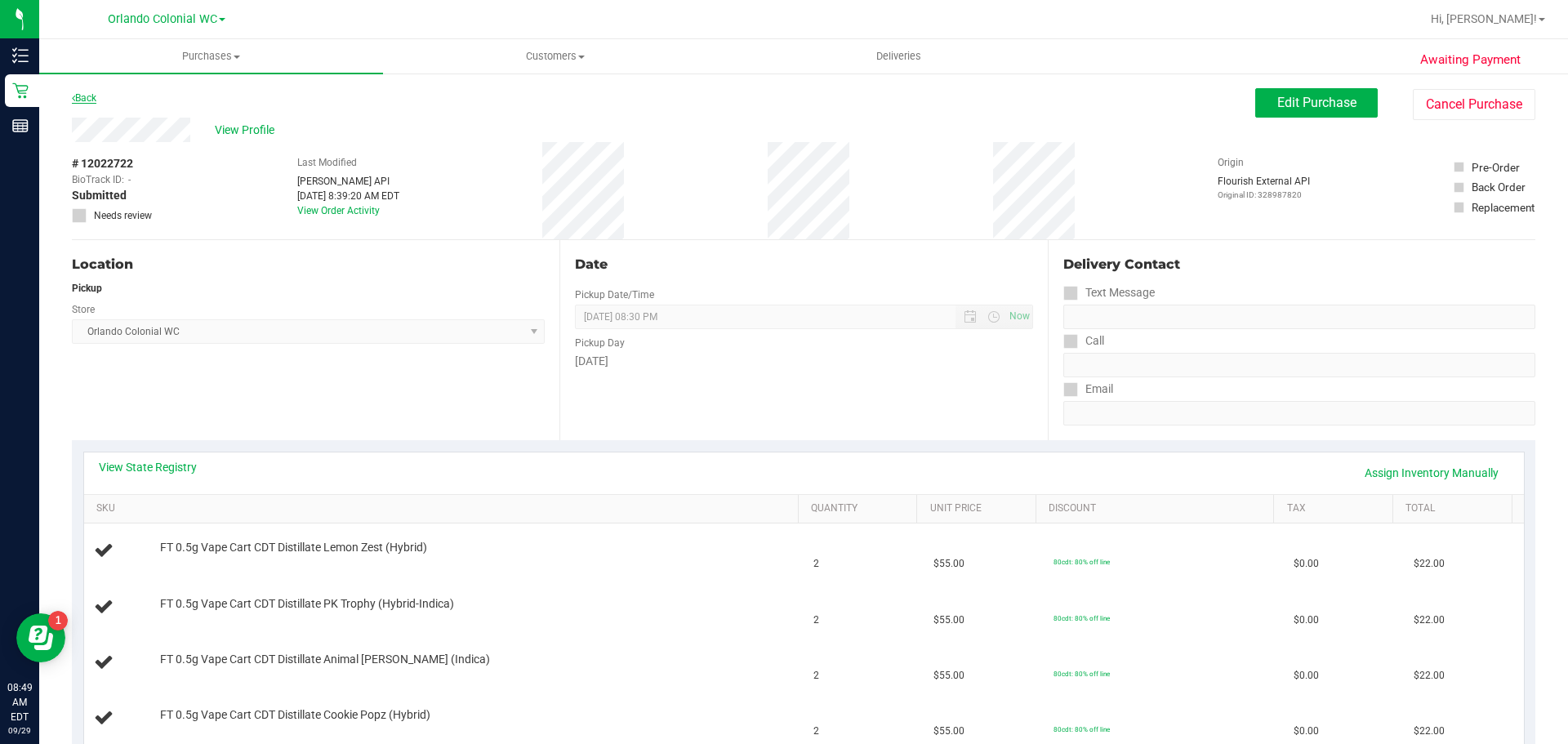
click at [95, 96] on link "Back" at bounding box center [84, 98] width 25 height 12
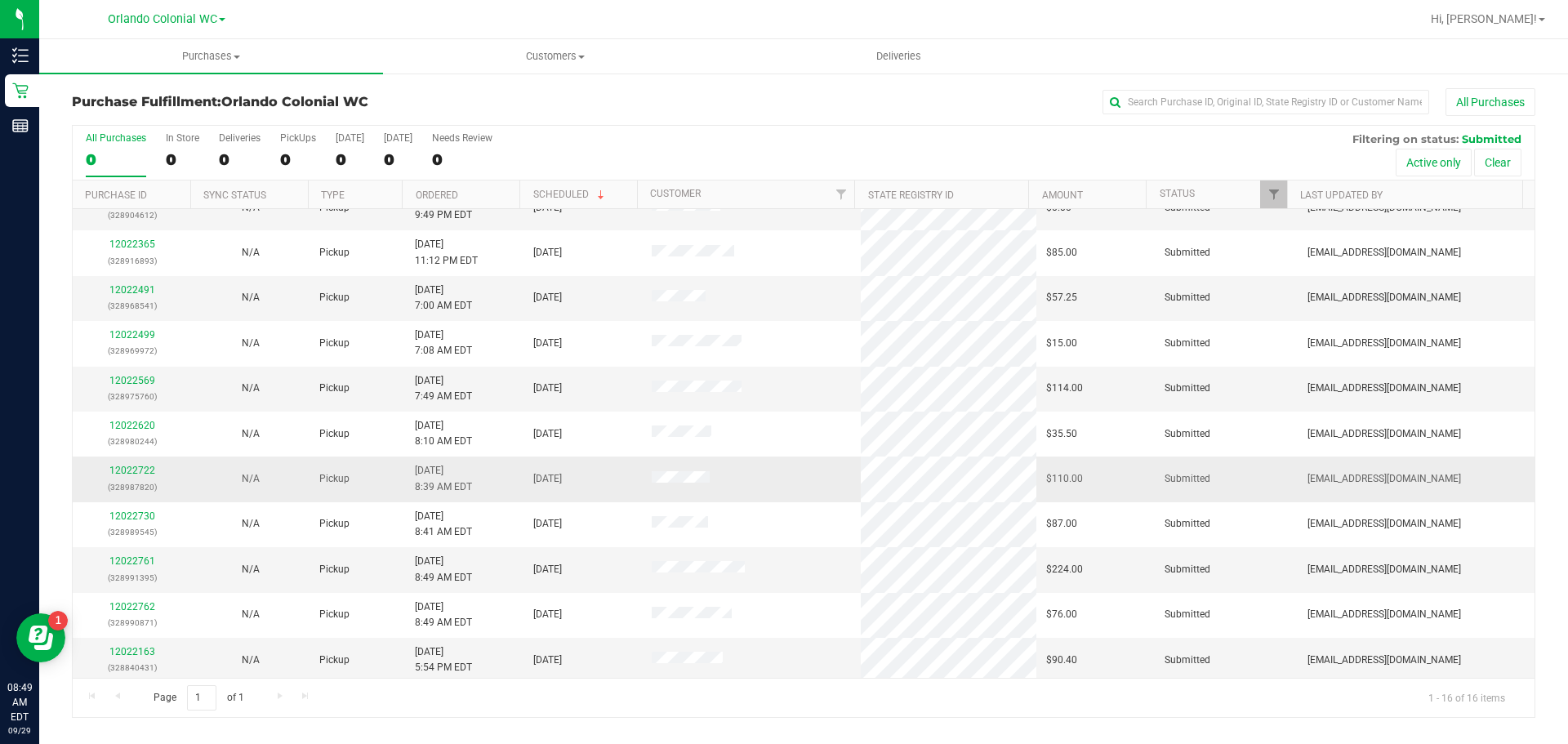
scroll to position [255, 0]
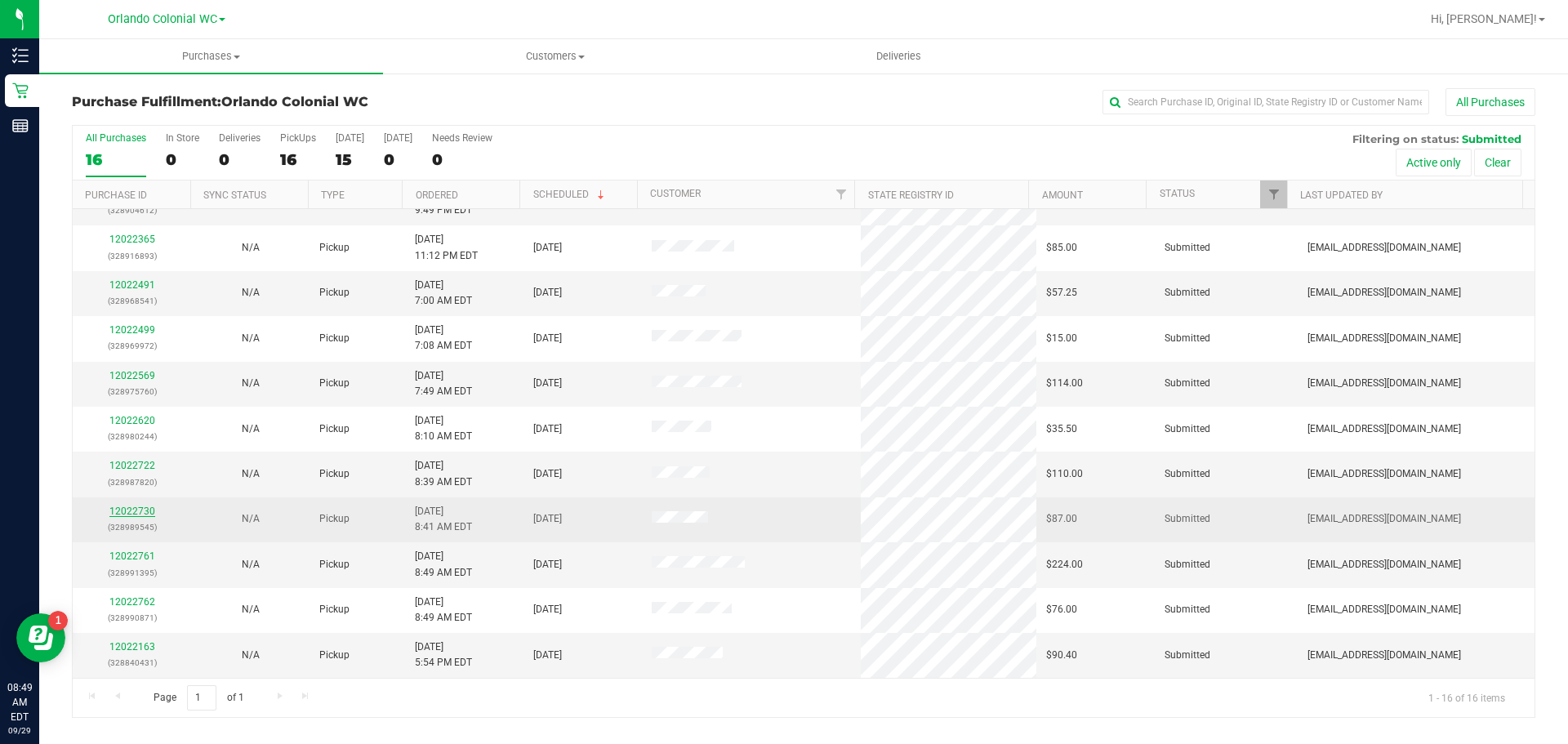
click at [129, 508] on link "12022730" at bounding box center [131, 511] width 45 height 12
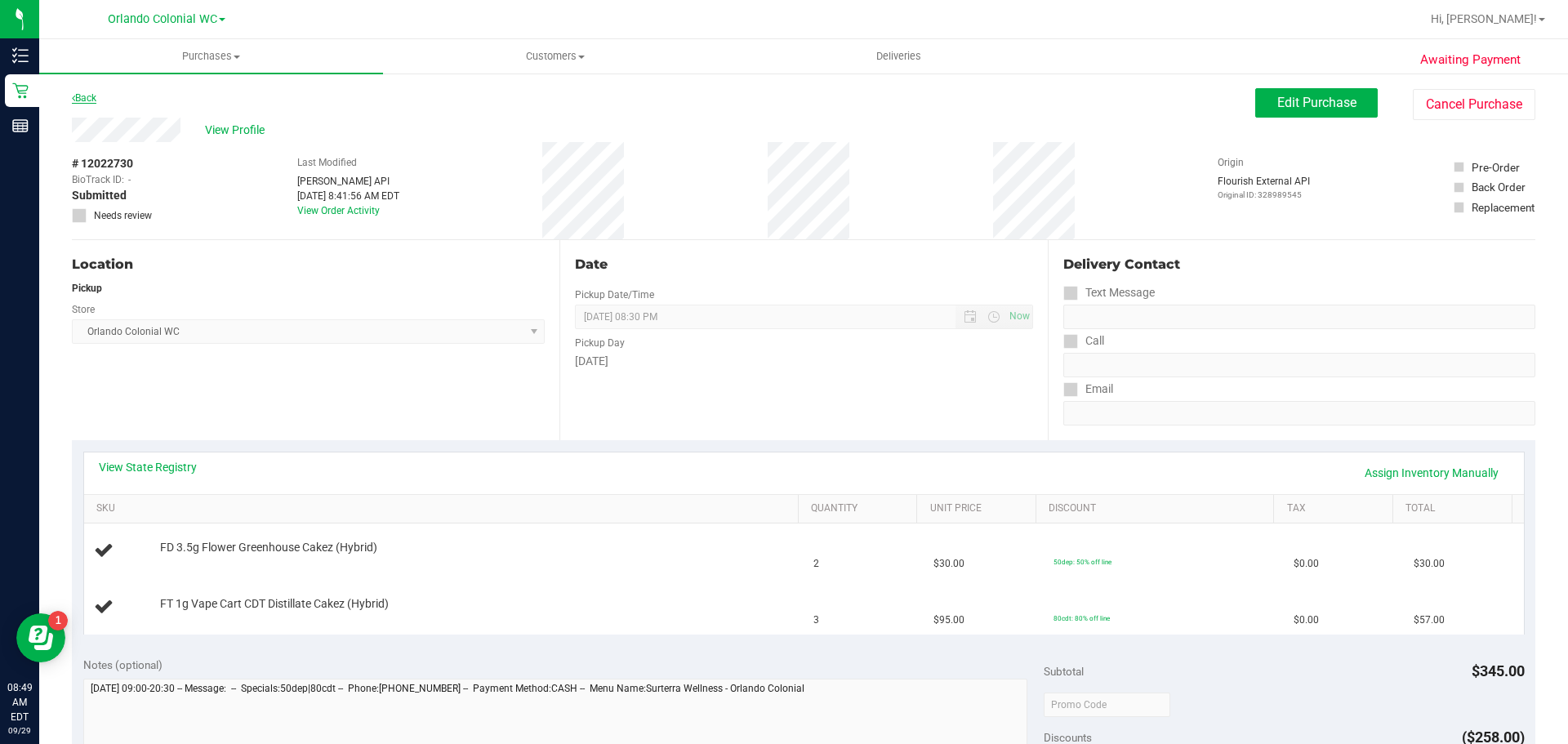
click at [95, 97] on link "Back" at bounding box center [84, 98] width 25 height 12
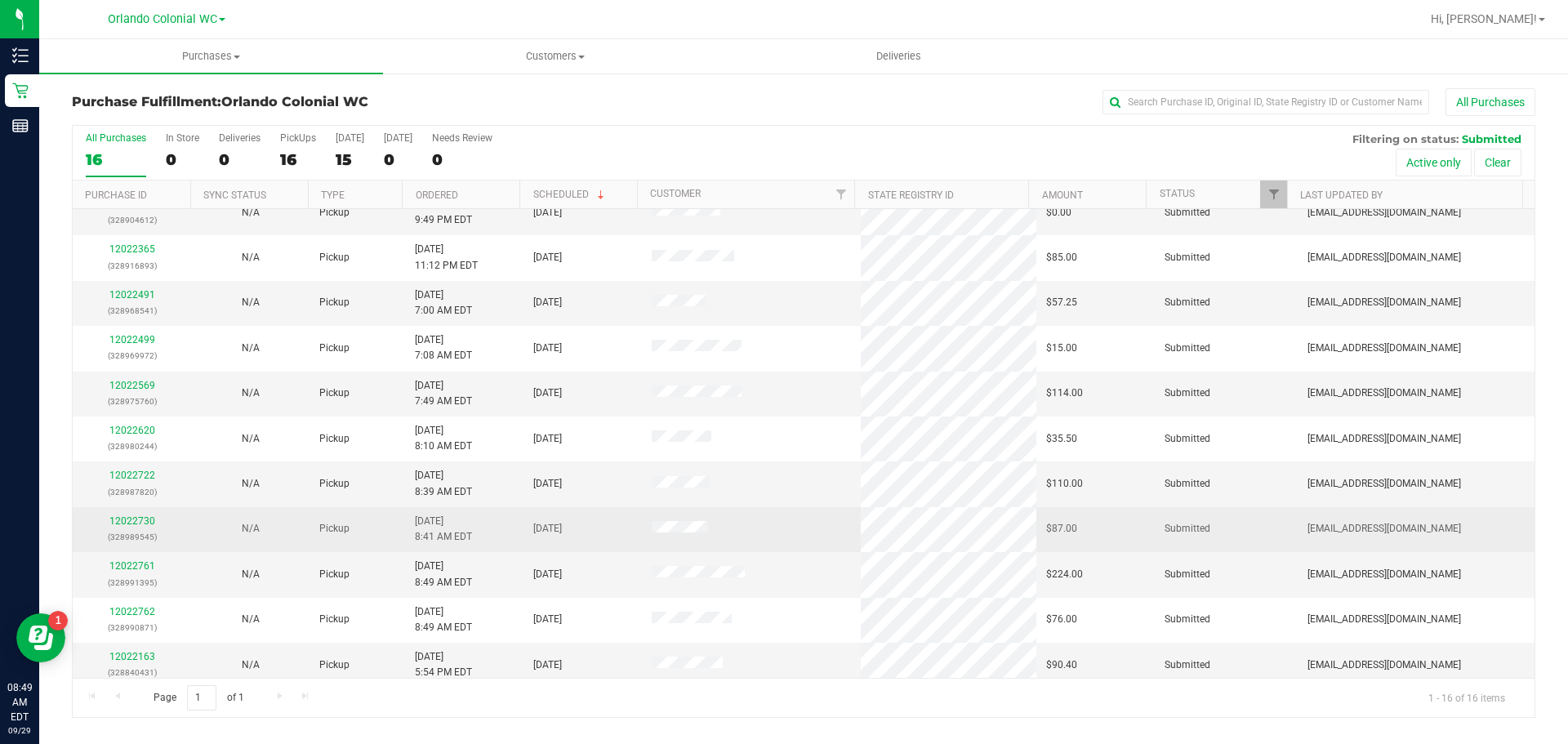
scroll to position [255, 0]
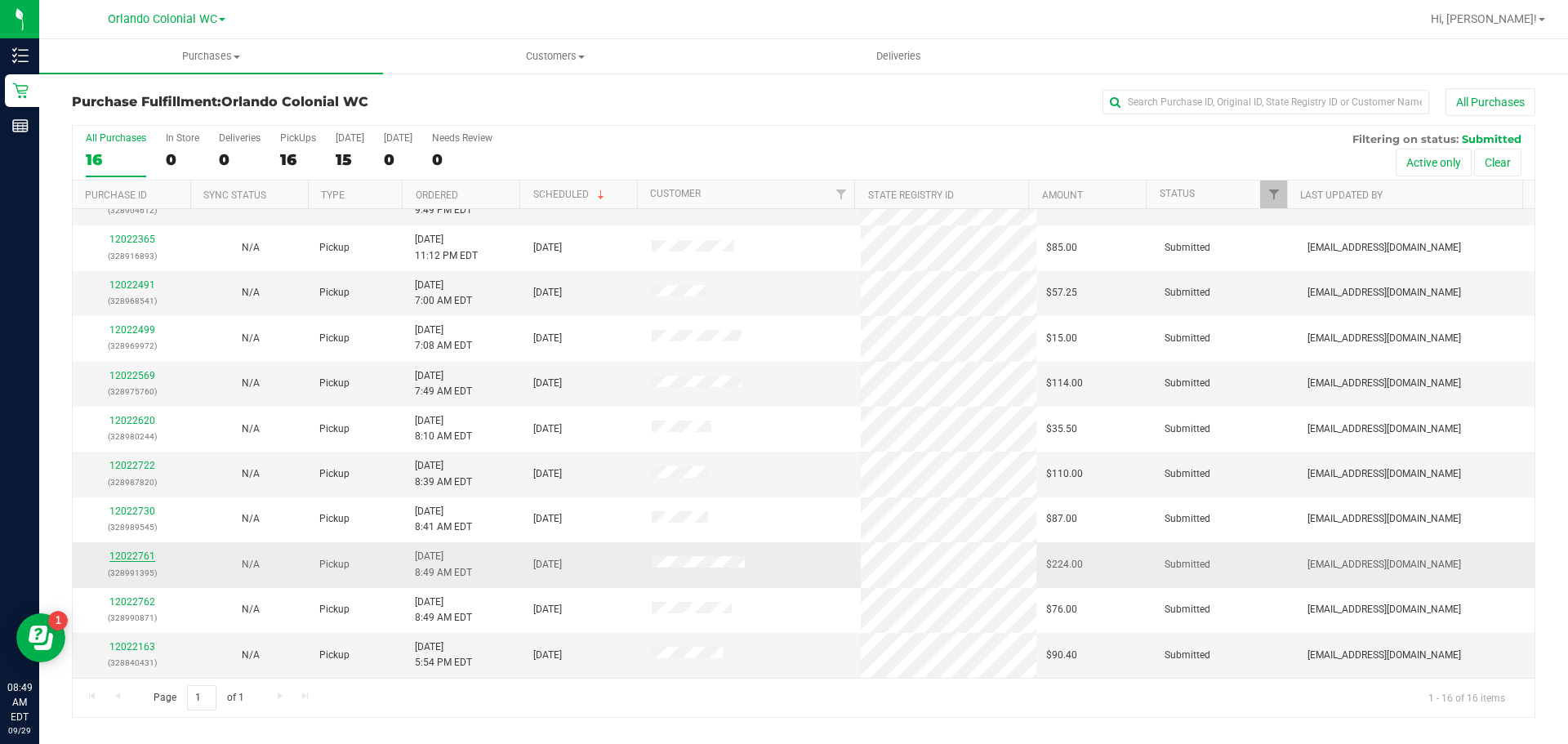
click at [142, 558] on link "12022761" at bounding box center [131, 556] width 45 height 12
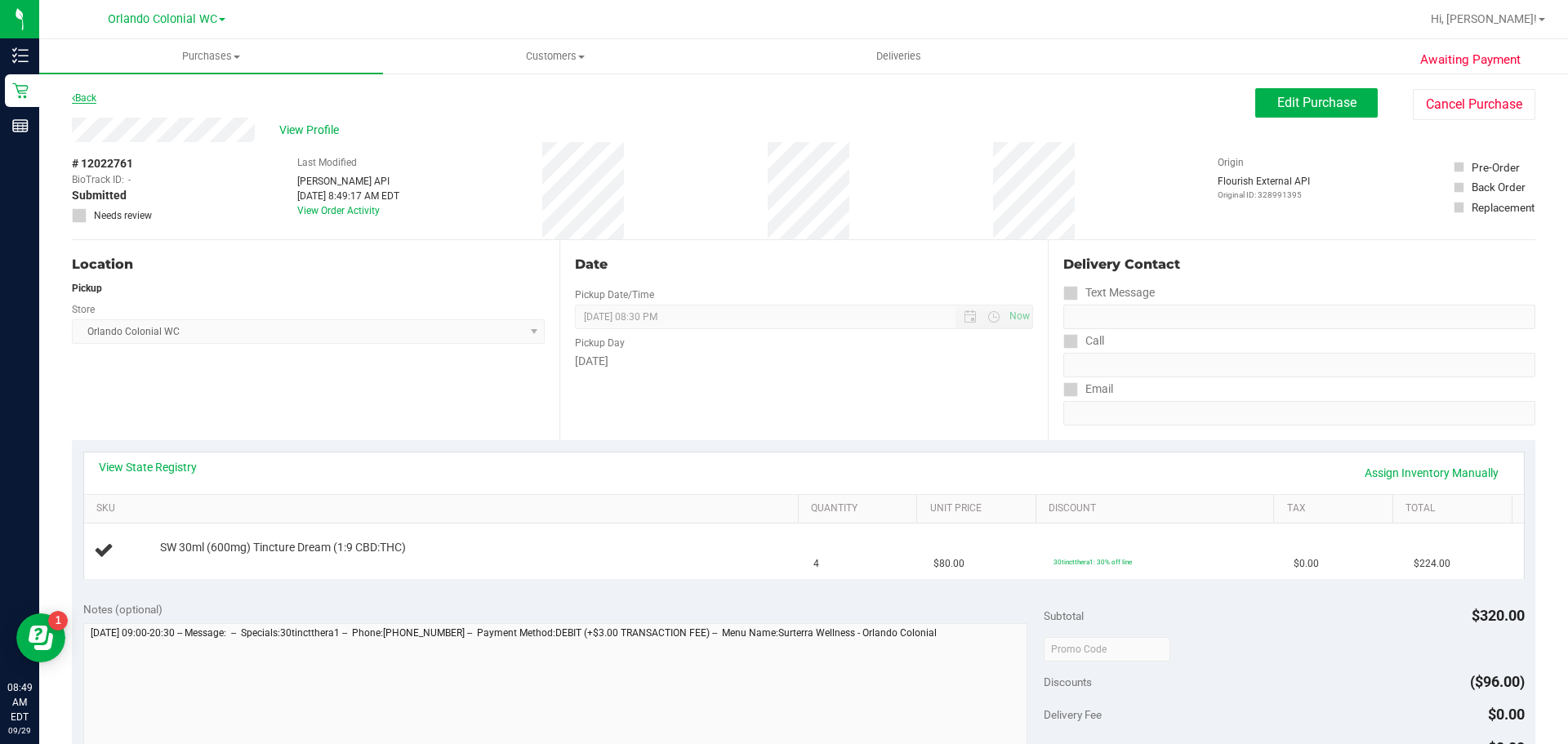
click at [94, 95] on link "Back" at bounding box center [84, 98] width 25 height 12
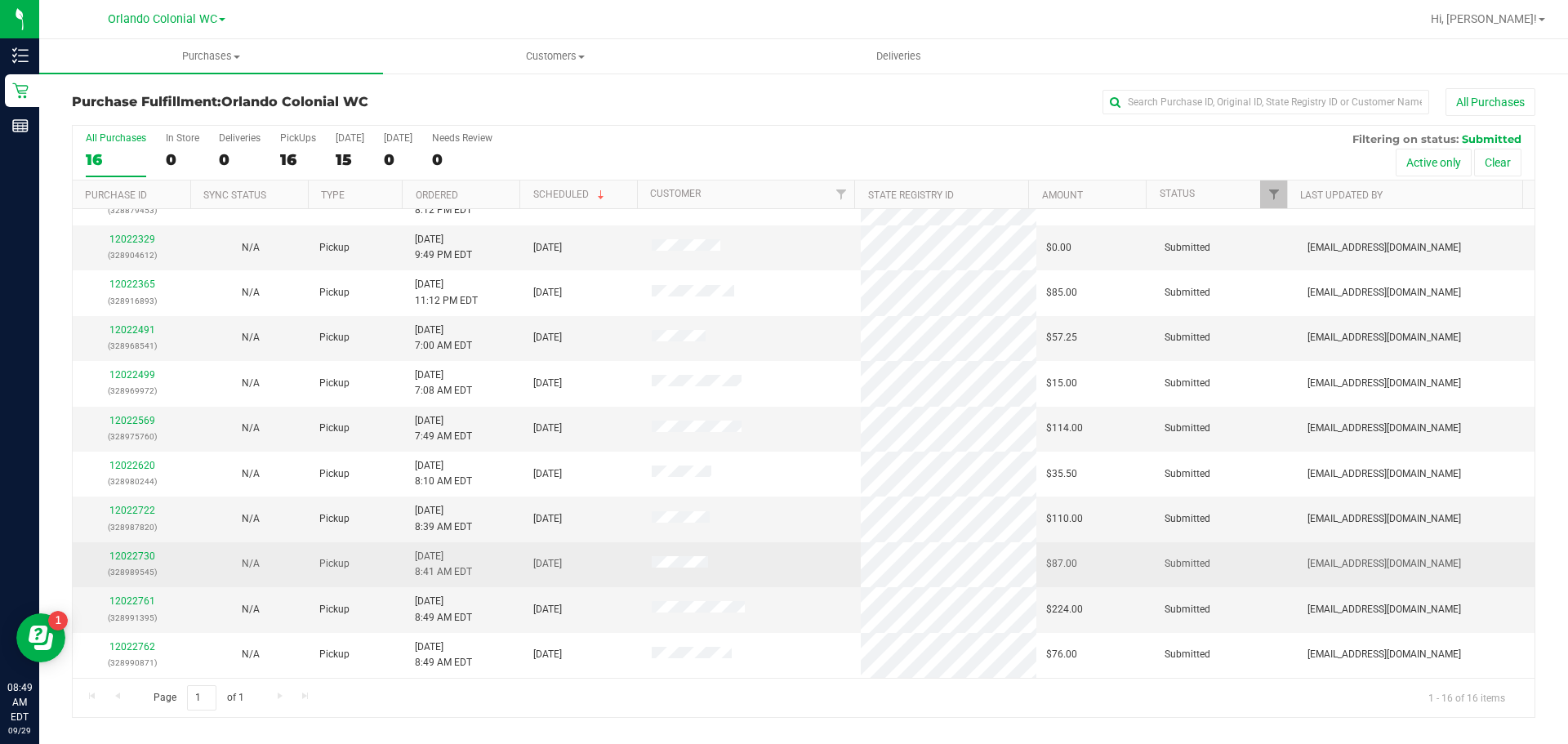
scroll to position [255, 0]
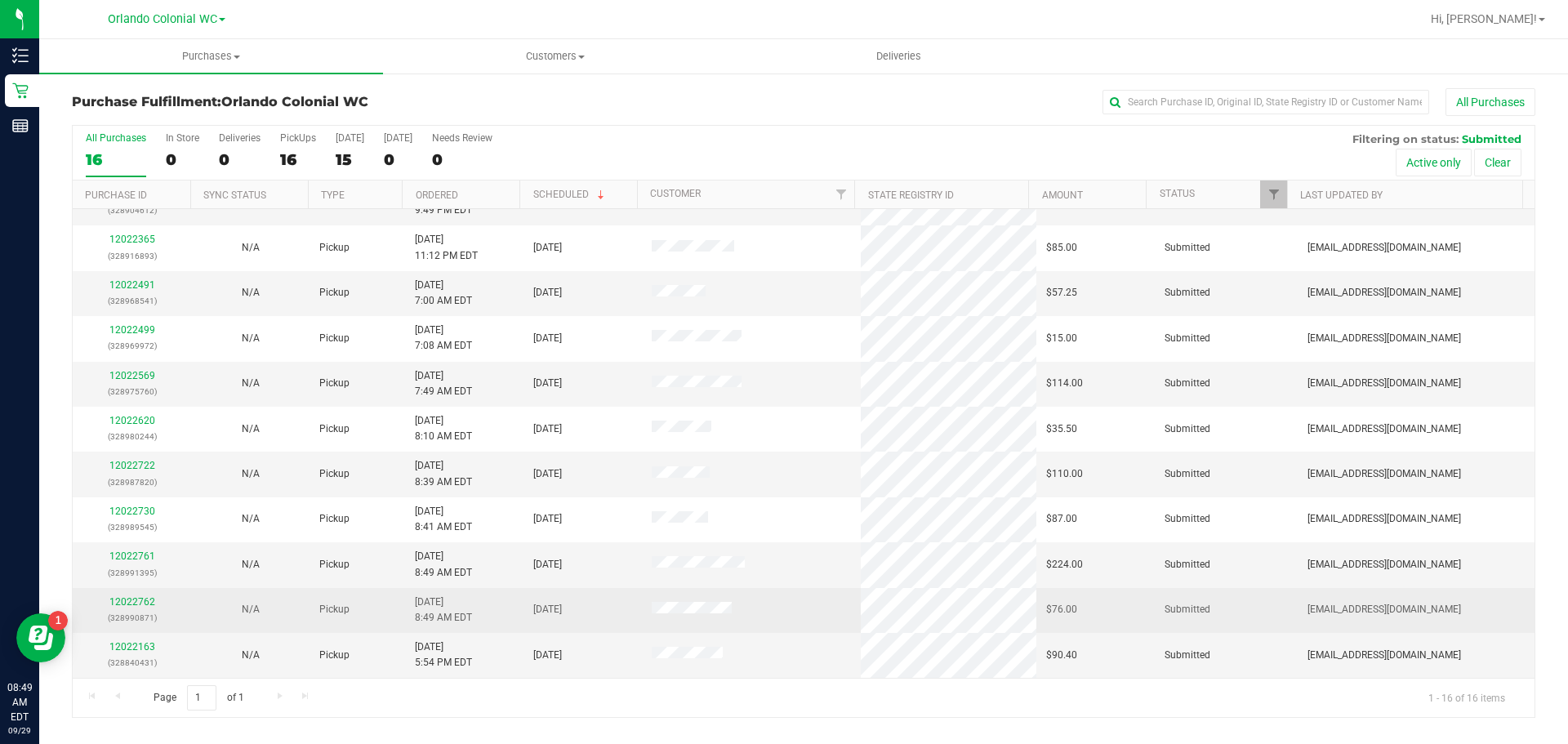
click at [130, 590] on td "12022762 (328990871)" at bounding box center [131, 610] width 118 height 45
click at [134, 601] on link "12022762" at bounding box center [131, 601] width 45 height 12
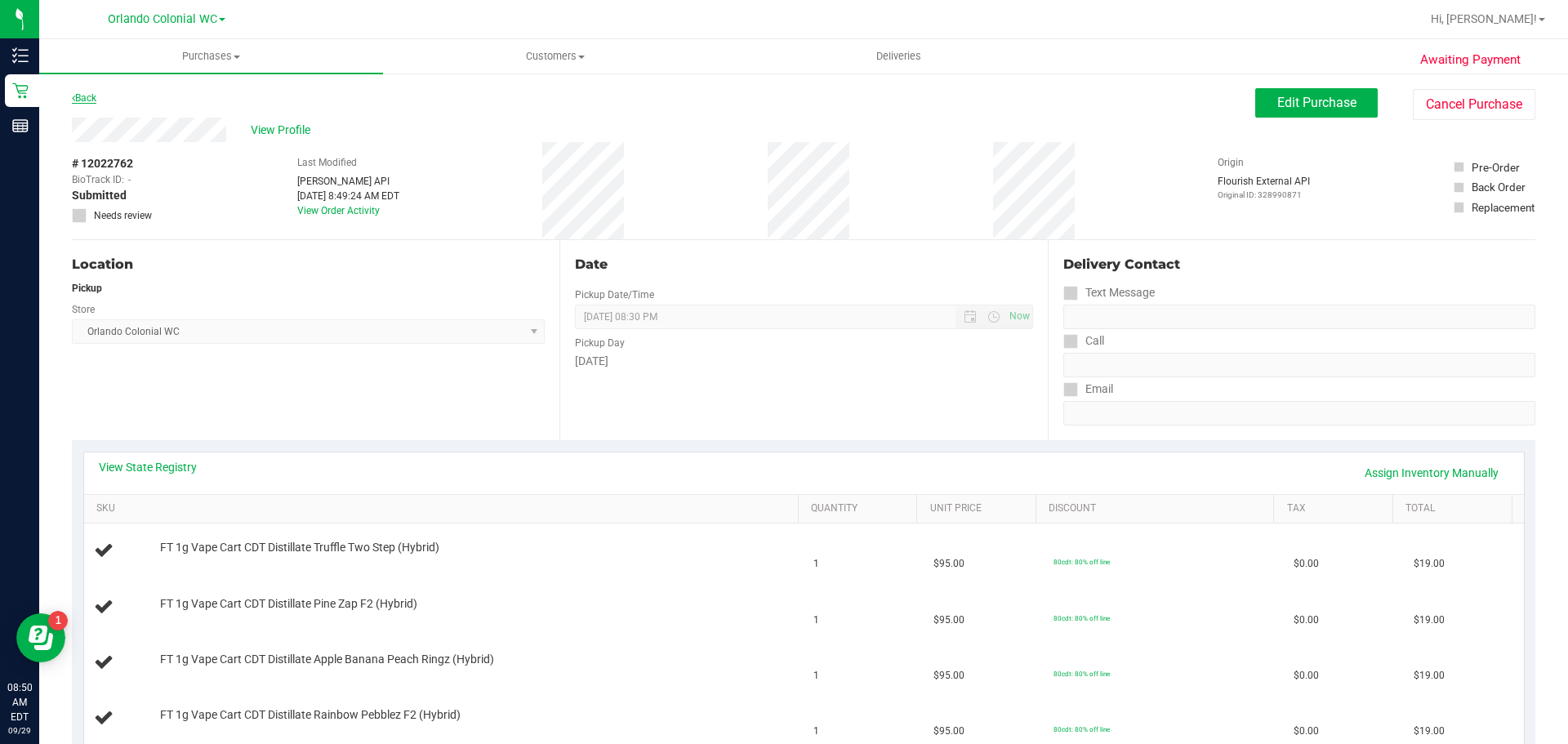
click at [86, 103] on link "Back" at bounding box center [84, 98] width 25 height 12
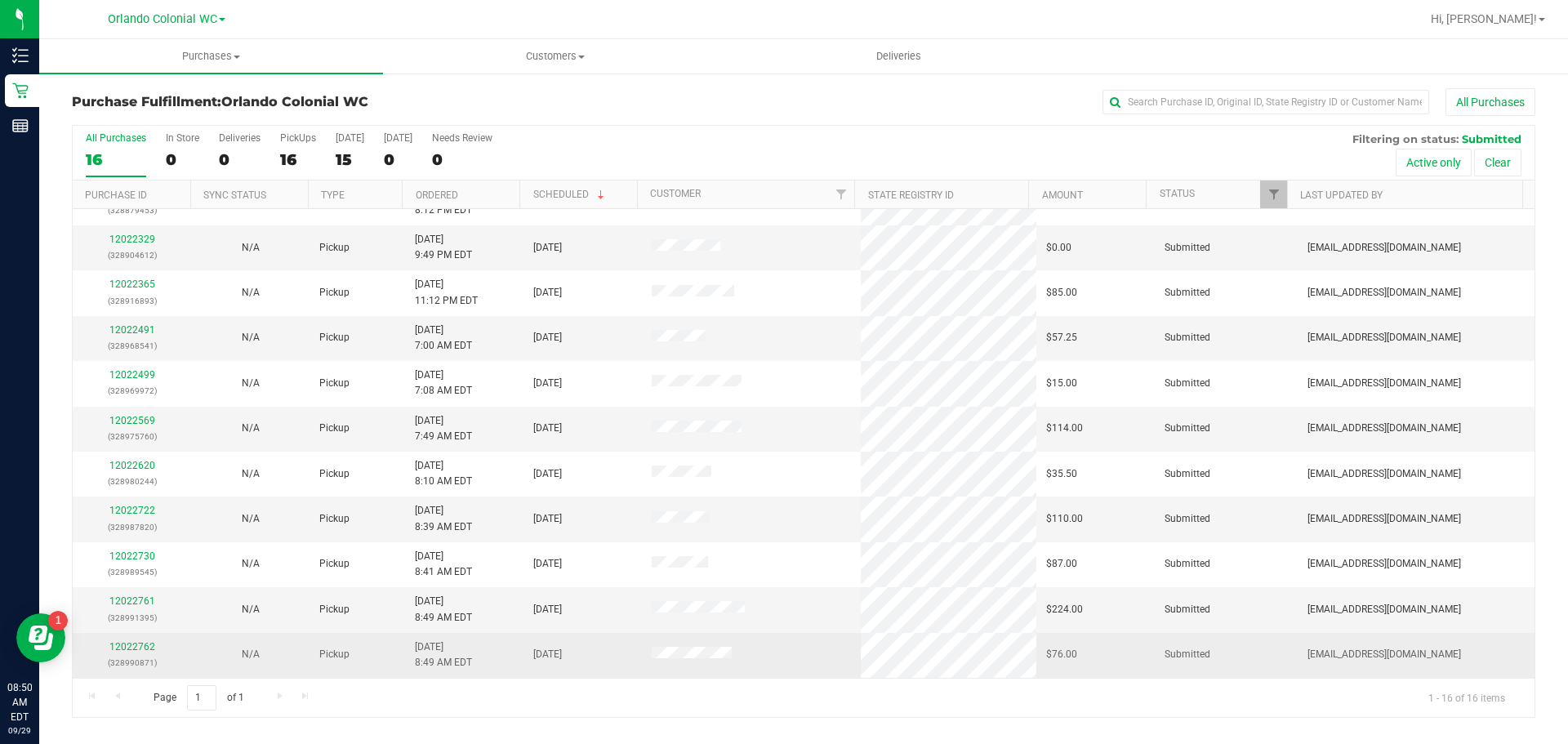
scroll to position [255, 0]
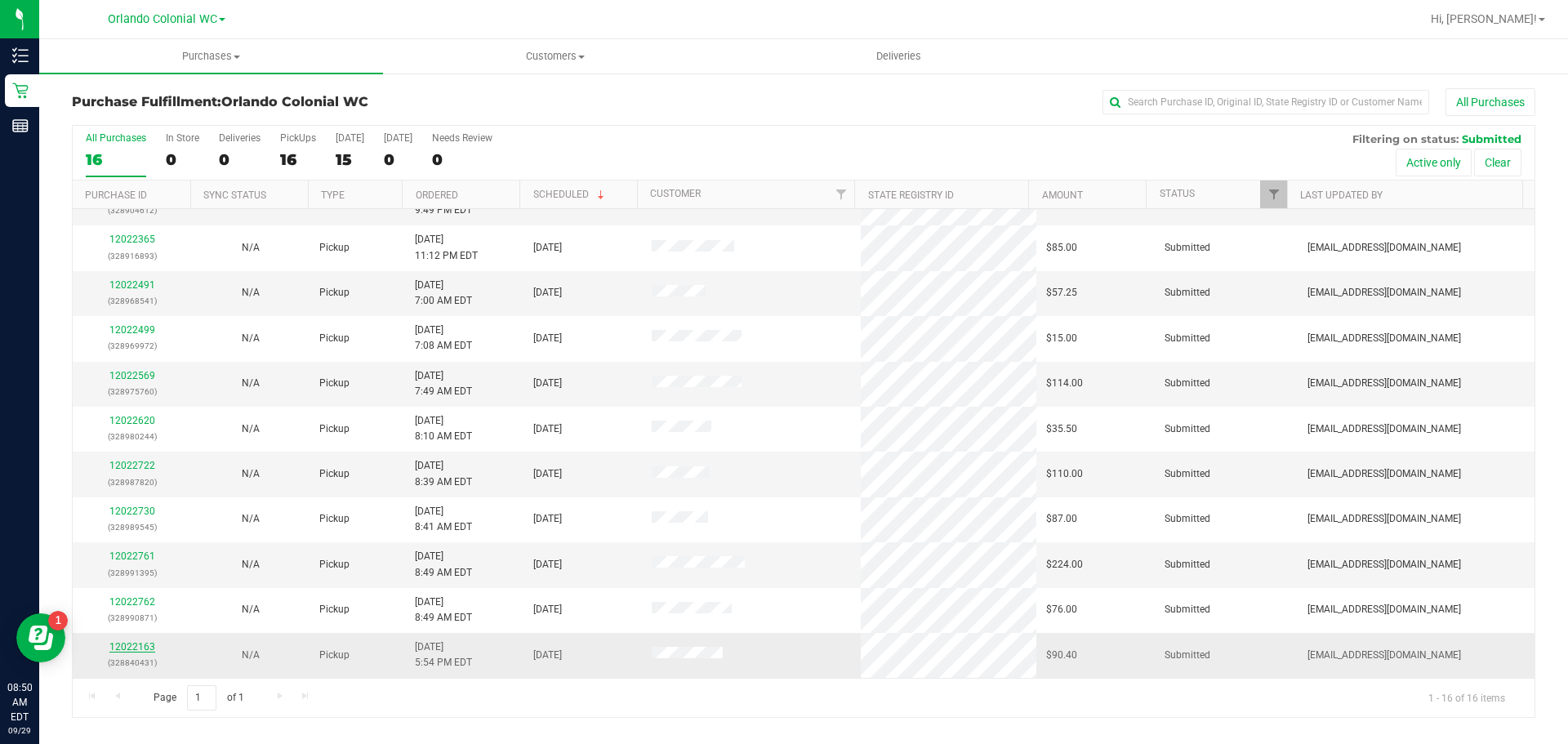
click at [132, 651] on link "12022163" at bounding box center [131, 646] width 45 height 12
